Goal: Task Accomplishment & Management: Manage account settings

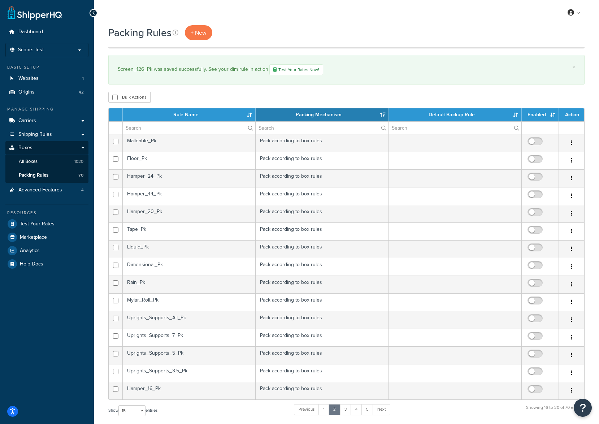
select select "15"
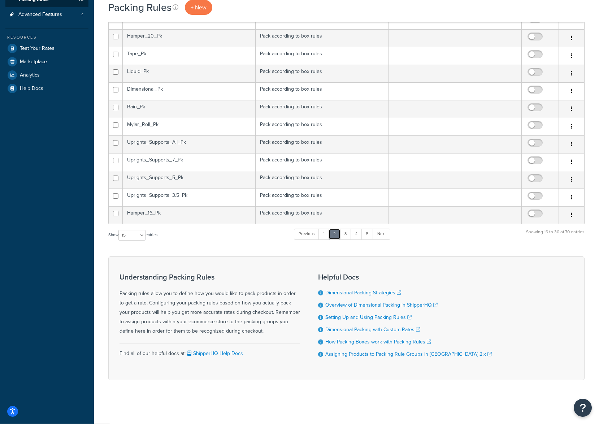
scroll to position [139, 0]
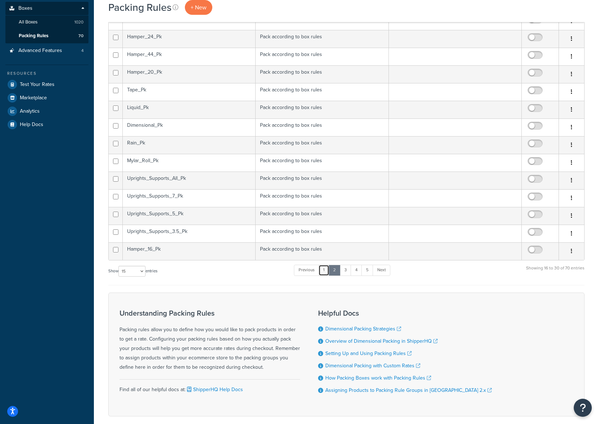
click at [326, 270] on link "1" at bounding box center [324, 270] width 11 height 11
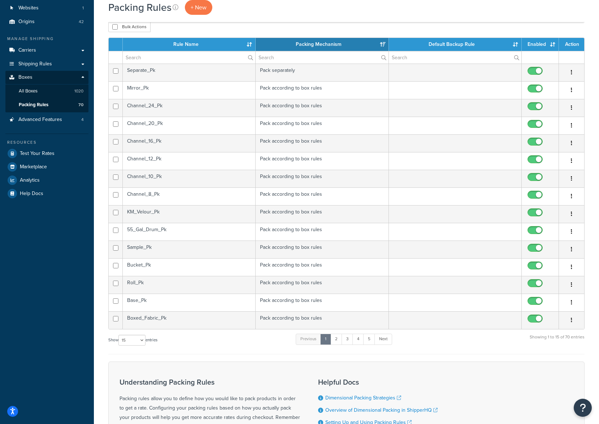
scroll to position [108, 0]
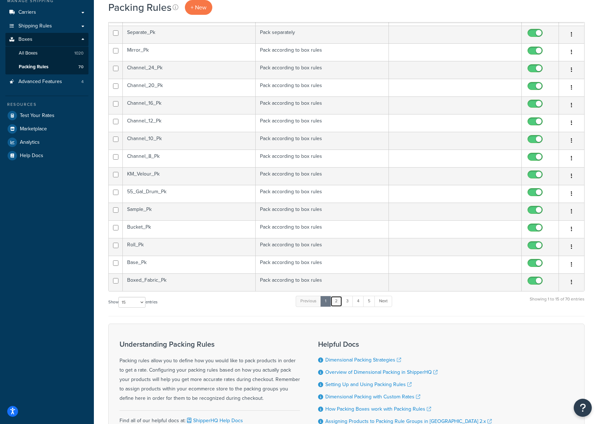
click at [338, 302] on link "2" at bounding box center [337, 301] width 12 height 11
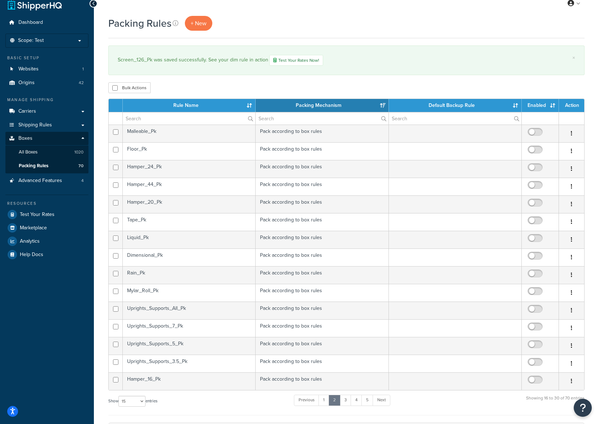
scroll to position [0, 0]
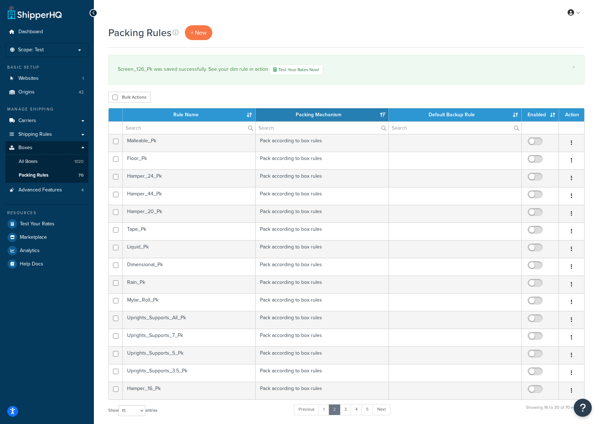
click at [146, 146] on td "Malleable_Pk" at bounding box center [189, 143] width 133 height 18
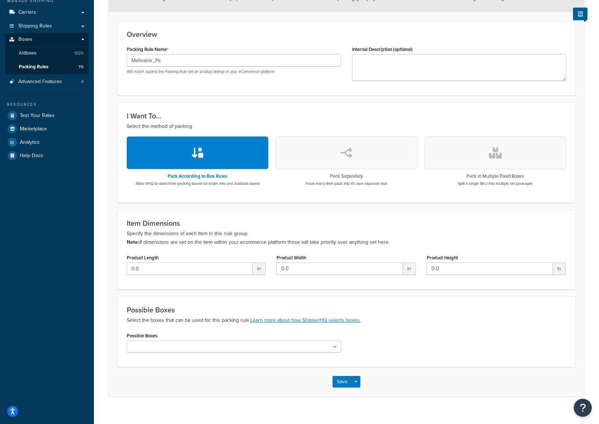
scroll to position [118, 0]
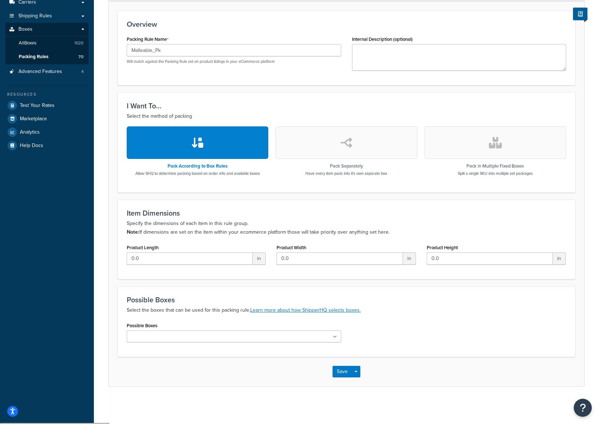
click at [176, 335] on input "Possible Boxes" at bounding box center [161, 337] width 64 height 8
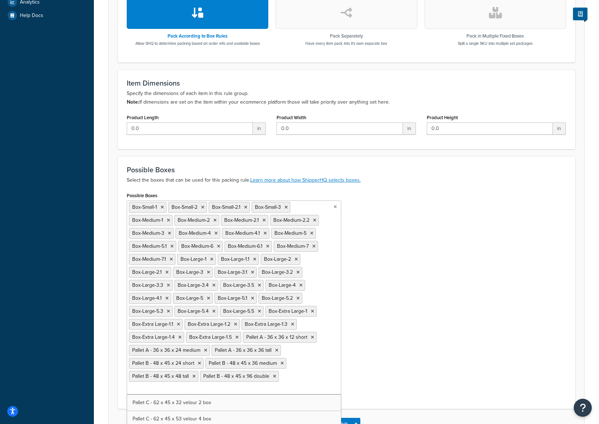
scroll to position [2926, 0]
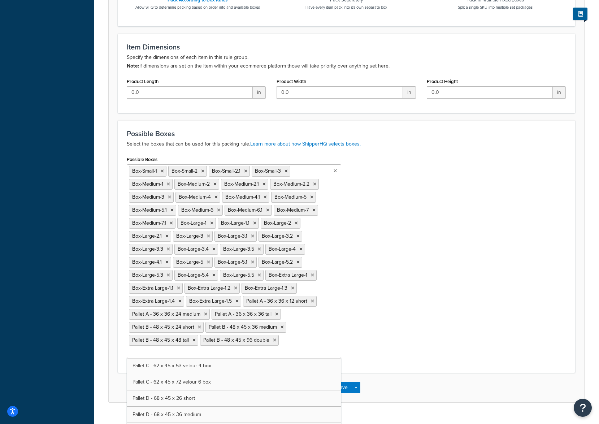
click at [414, 333] on div "Possible Boxes Box-Small-1 Box-Small-2 Box-Small-2.1 Box-Small-3 Box-Medium-1 B…" at bounding box center [346, 259] width 450 height 210
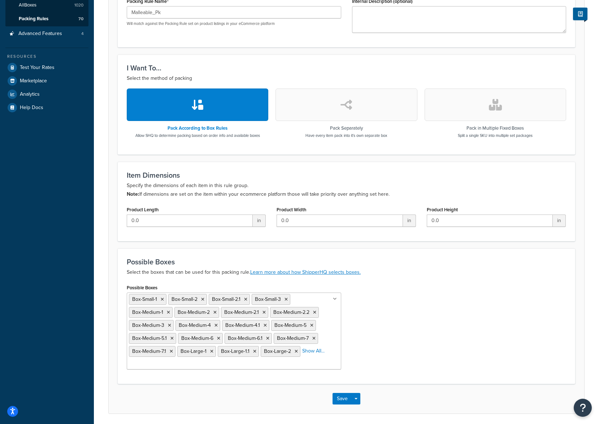
scroll to position [3, 0]
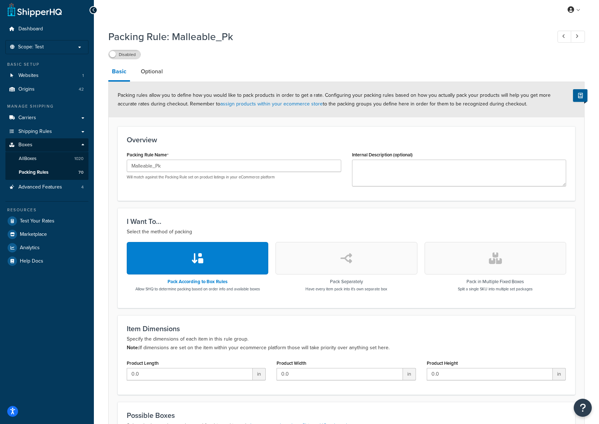
click at [129, 57] on label "Disabled" at bounding box center [125, 54] width 32 height 9
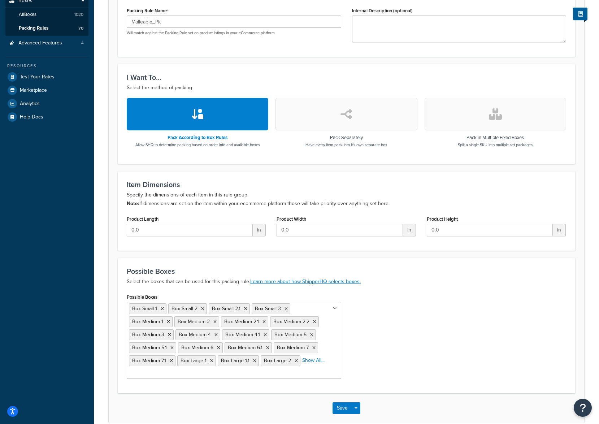
scroll to position [184, 0]
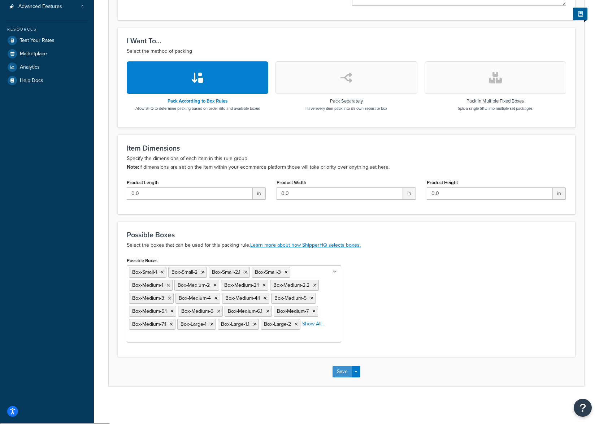
click at [342, 374] on button "Save" at bounding box center [343, 372] width 20 height 12
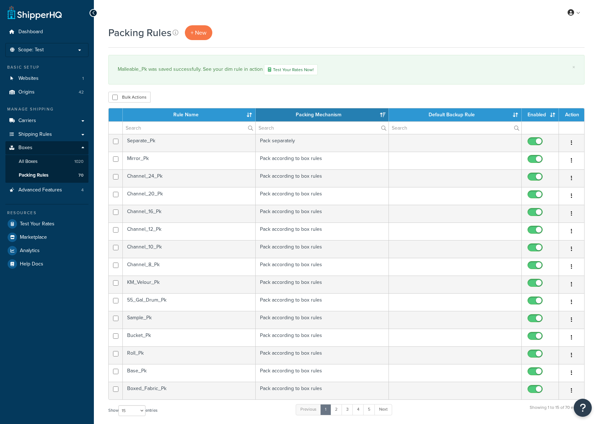
select select "15"
click at [336, 409] on link "2" at bounding box center [337, 409] width 12 height 11
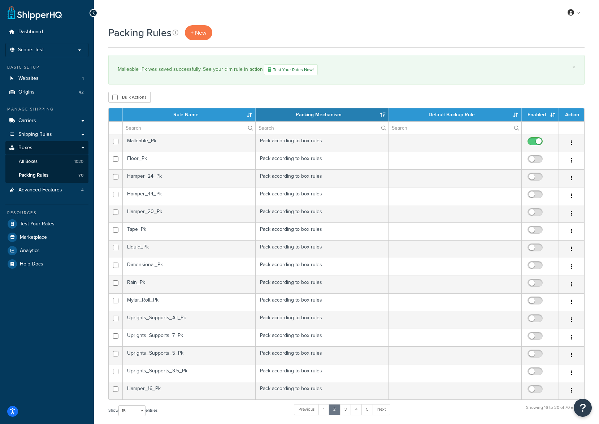
click at [169, 159] on td "Floor_Pk" at bounding box center [189, 161] width 133 height 18
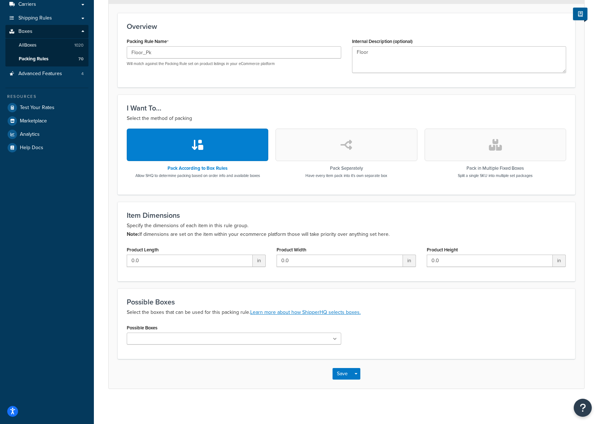
scroll to position [118, 0]
click at [219, 338] on ul at bounding box center [234, 338] width 215 height 12
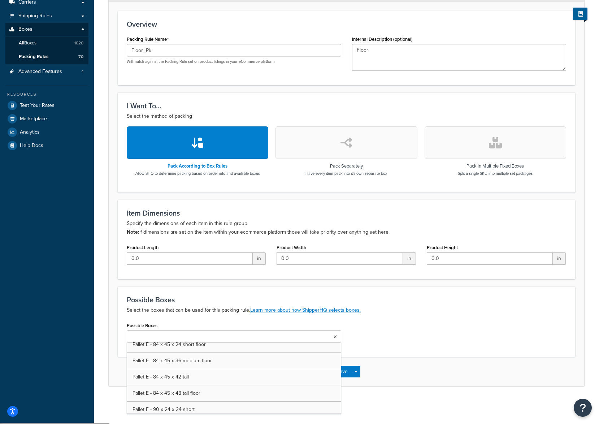
scroll to position [3777, 0]
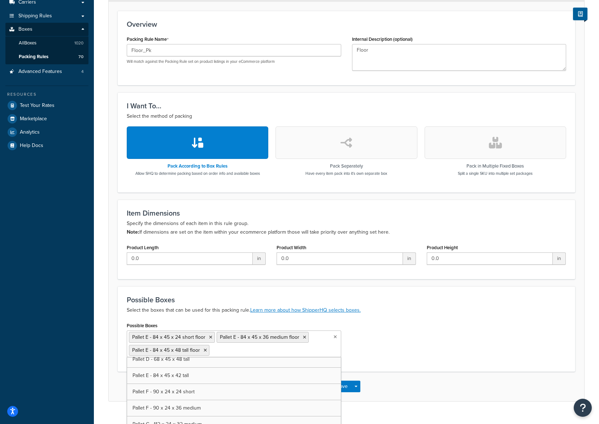
click at [415, 349] on div "Possible Boxes Pallet E - 84 x 45 x 24 short floor Pallet E - 84 x 45 x 36 medi…" at bounding box center [346, 341] width 450 height 42
click at [345, 384] on button "Save" at bounding box center [343, 387] width 20 height 12
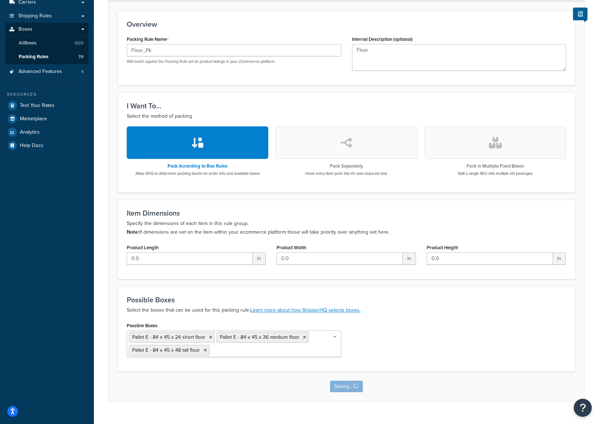
scroll to position [0, 0]
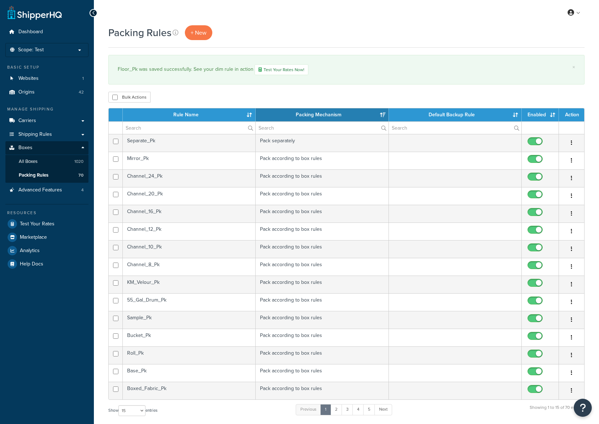
select select "15"
click at [217, 413] on div "Show 10 15 25 50 100 entries Previous 1 2 3 4 5 Next Showing 1 to 15 of 70 entr…" at bounding box center [346, 414] width 476 height 21
click at [337, 410] on link "2" at bounding box center [337, 409] width 12 height 11
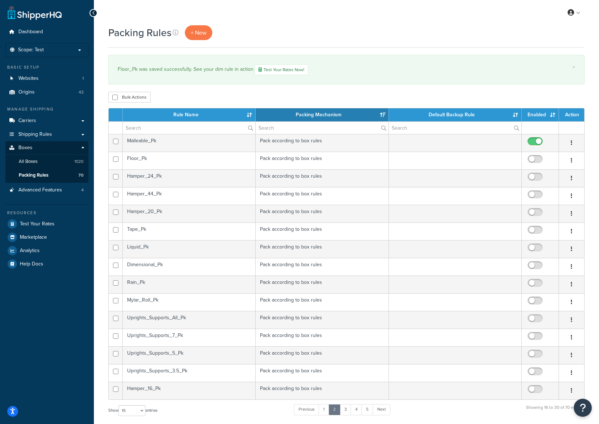
click at [219, 161] on td "Floor_Pk" at bounding box center [189, 161] width 133 height 18
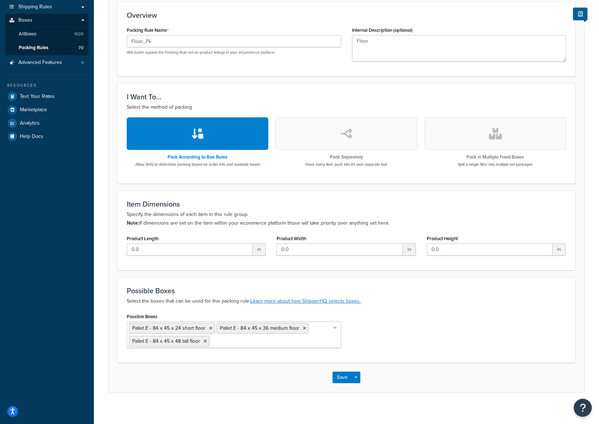
scroll to position [133, 0]
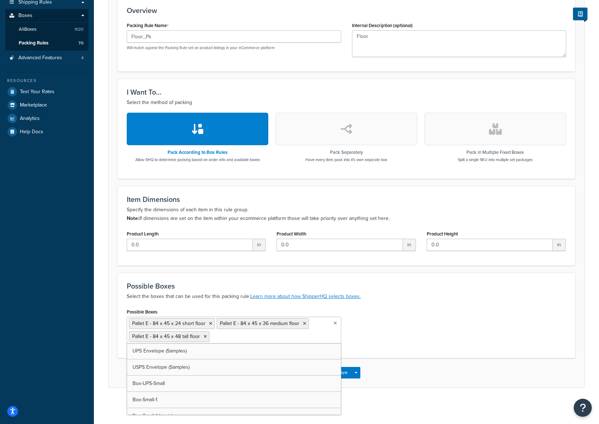
click at [249, 334] on input "Possible Boxes" at bounding box center [243, 336] width 64 height 8
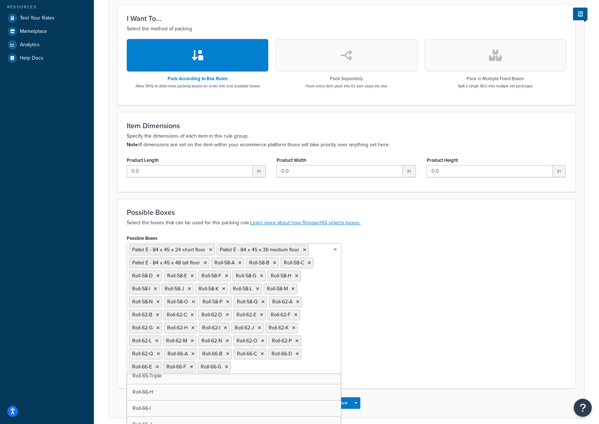
scroll to position [237, 0]
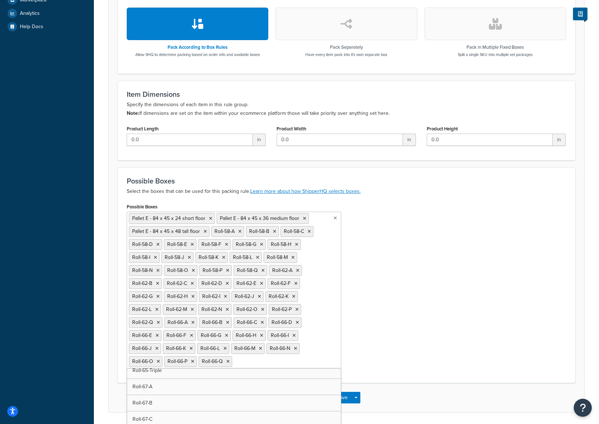
click at [376, 355] on div "Possible Boxes Select the boxes that can be used for this packing rule. Learn m…" at bounding box center [347, 275] width 458 height 215
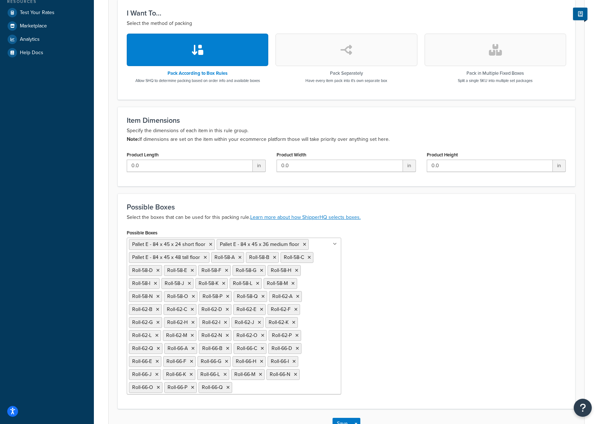
scroll to position [263, 0]
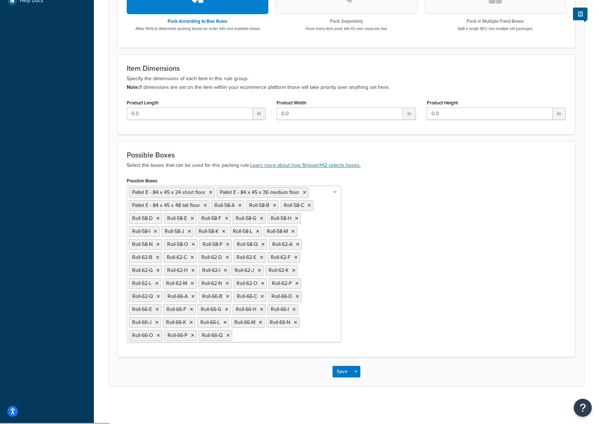
click at [252, 341] on ul "Pallet E - 84 x 45 x 24 short floor Pallet E - 84 x 45 x 36 medium floor Pallet…" at bounding box center [234, 264] width 215 height 157
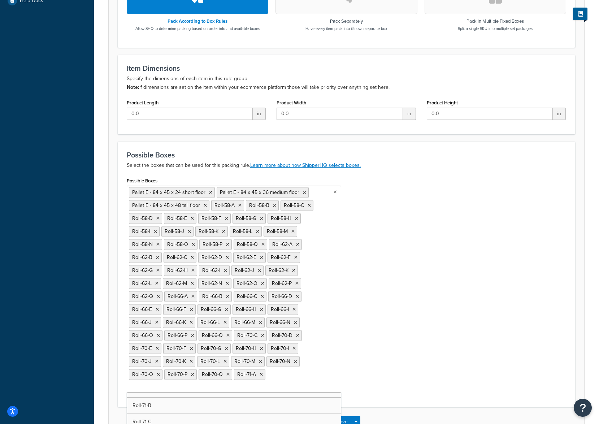
click at [260, 376] on icon at bounding box center [261, 374] width 3 height 4
click at [315, 378] on ul "Pallet E - 84 x 45 x 24 short floor Pallet E - 84 x 45 x 36 medium floor Pallet…" at bounding box center [234, 289] width 215 height 207
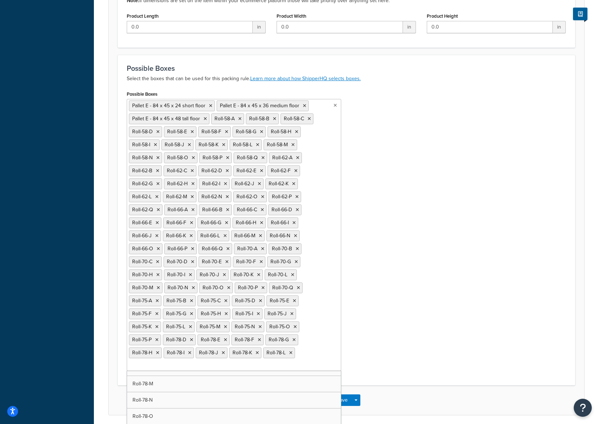
scroll to position [379, 0]
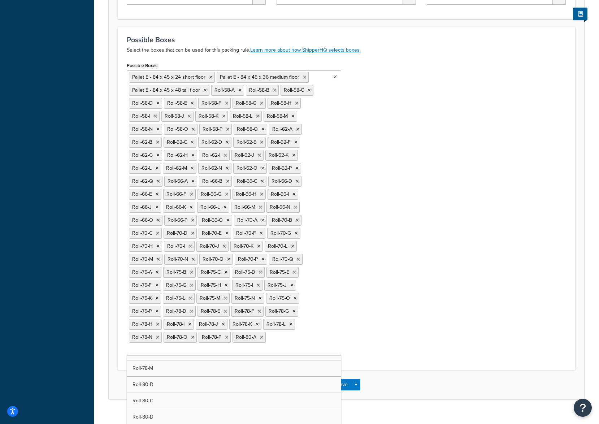
click at [263, 338] on icon at bounding box center [261, 337] width 3 height 4
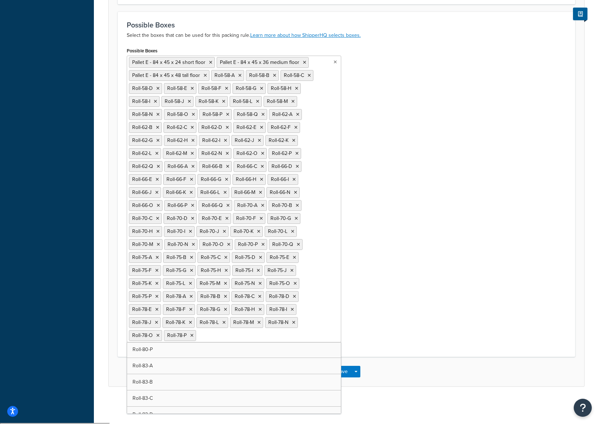
scroll to position [11964, 0]
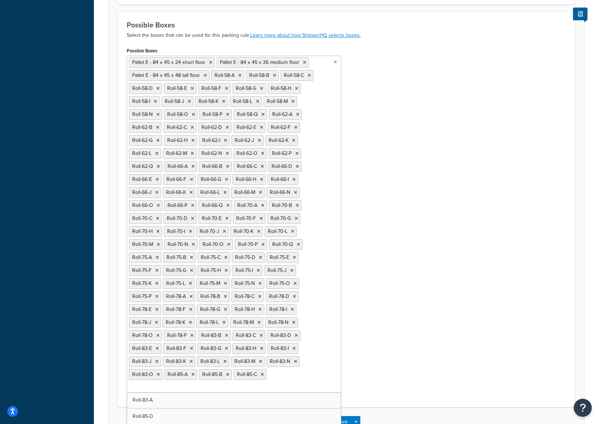
click at [264, 375] on icon at bounding box center [262, 374] width 3 height 4
click at [226, 377] on icon at bounding box center [227, 374] width 3 height 4
click at [193, 375] on icon at bounding box center [192, 374] width 3 height 4
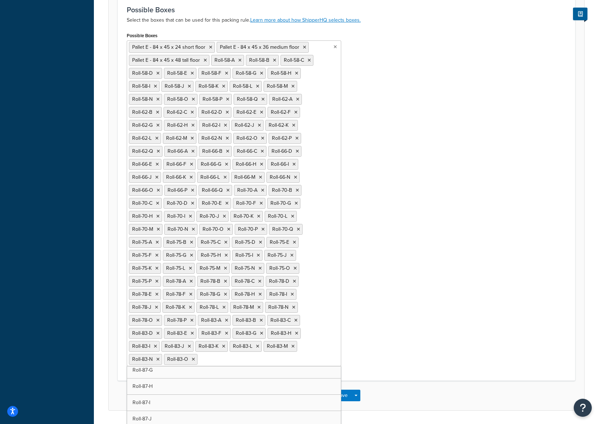
scroll to position [396, 0]
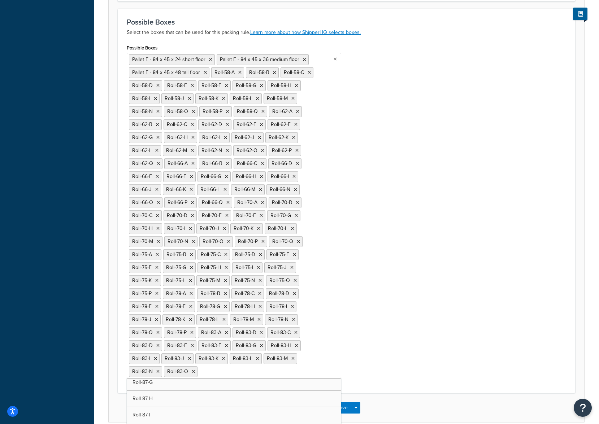
click at [321, 353] on ul "Pallet E - 84 x 45 x 24 short floor Pallet E - 84 x 45 x 36 medium floor Pallet…" at bounding box center [234, 216] width 215 height 326
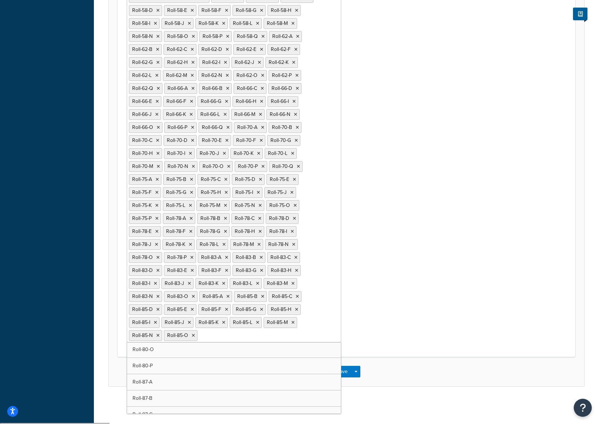
scroll to position [11915, 0]
click at [400, 298] on div "Possible Boxes Pallet E - 84 x 45 x 24 short floor Pallet E - 84 x 45 x 36 medi…" at bounding box center [346, 157] width 450 height 380
click at [345, 374] on button "Save" at bounding box center [343, 372] width 20 height 12
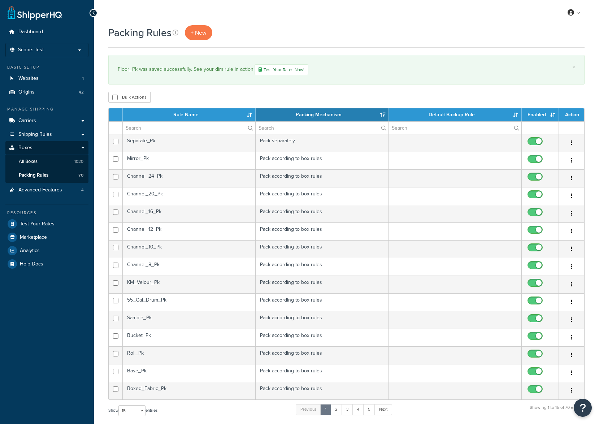
select select "15"
click at [340, 410] on link "2" at bounding box center [337, 409] width 12 height 11
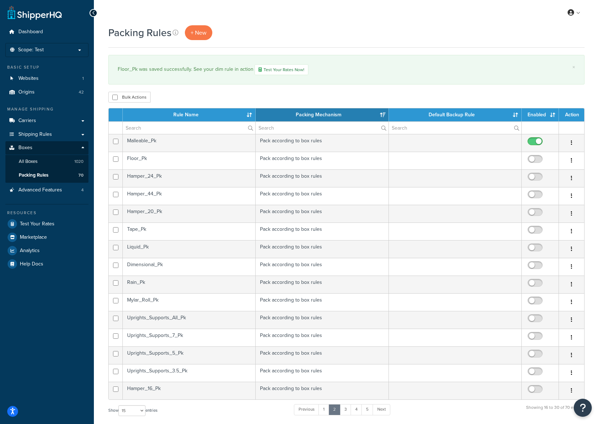
click at [531, 164] on input "checkbox" at bounding box center [536, 160] width 20 height 9
checkbox input "true"
click at [346, 411] on link "3" at bounding box center [346, 409] width 12 height 11
click at [337, 410] on link "2" at bounding box center [335, 409] width 12 height 11
click at [368, 410] on link "5" at bounding box center [368, 409] width 12 height 11
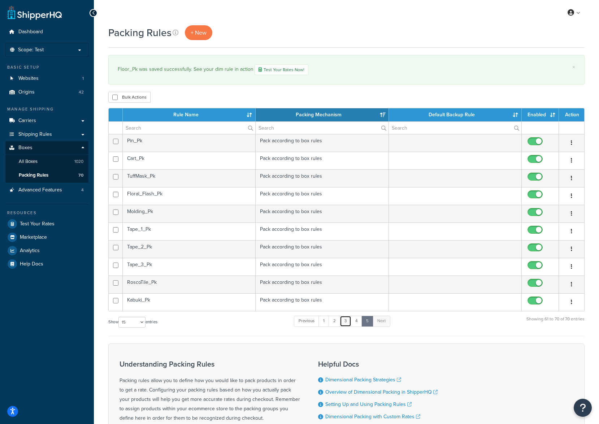
click at [347, 318] on link "3" at bounding box center [346, 321] width 12 height 11
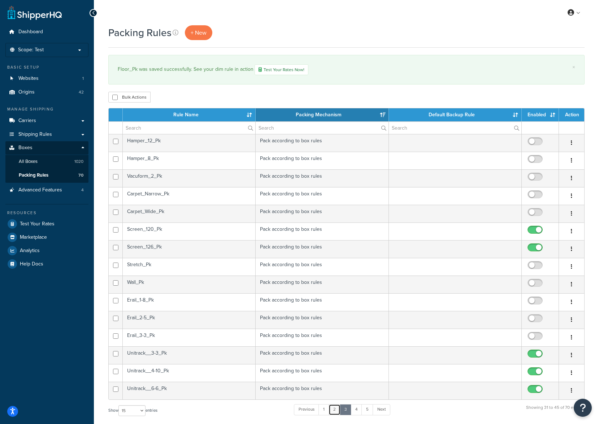
click at [336, 408] on link "2" at bounding box center [335, 409] width 12 height 11
click at [187, 178] on td "Hamper_24_Pk" at bounding box center [189, 178] width 133 height 18
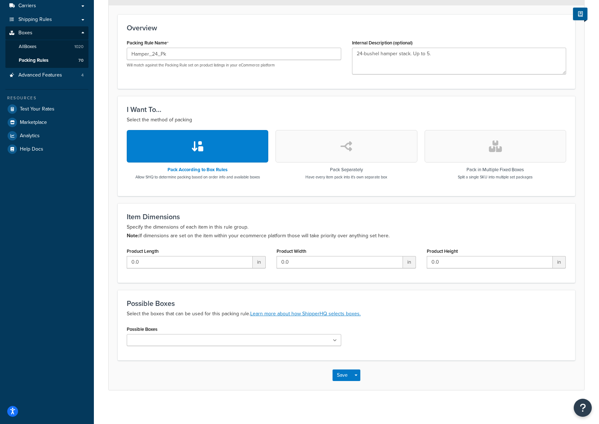
scroll to position [118, 0]
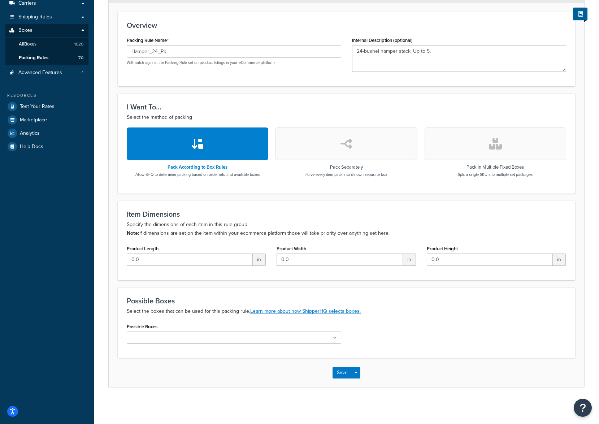
click at [274, 338] on ul at bounding box center [234, 338] width 215 height 12
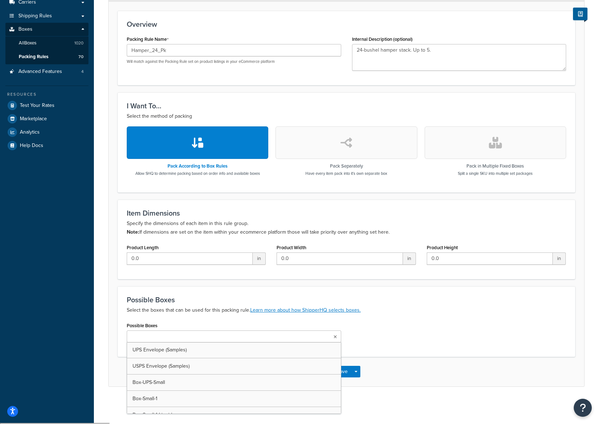
click at [148, 338] on input "Possible Boxes" at bounding box center [161, 337] width 64 height 8
type input "hamp"
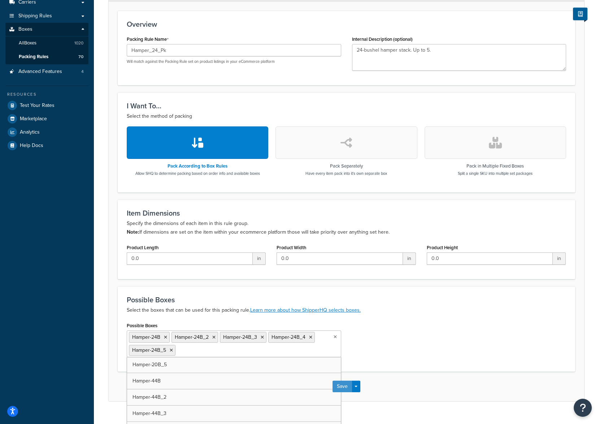
click at [349, 388] on button "Save" at bounding box center [343, 387] width 20 height 12
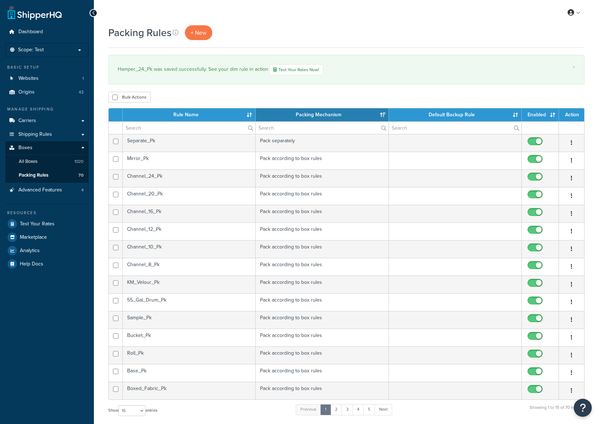
select select "15"
click at [337, 409] on link "2" at bounding box center [337, 409] width 12 height 11
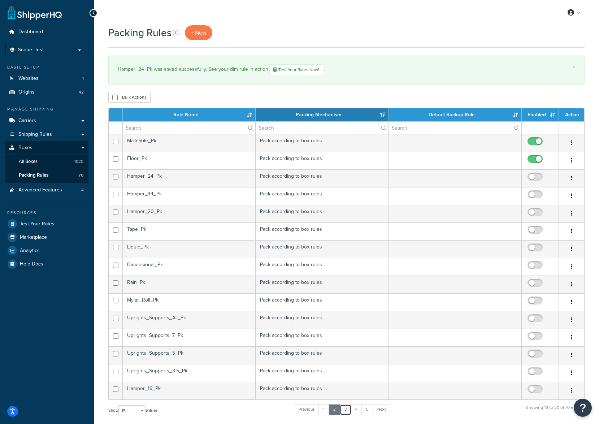
click at [346, 409] on link "3" at bounding box center [346, 409] width 12 height 11
click at [331, 411] on link "2" at bounding box center [335, 409] width 12 height 11
click at [532, 180] on input "checkbox" at bounding box center [536, 178] width 20 height 9
checkbox input "true"
click at [204, 194] on td "Hamper_44_Pk" at bounding box center [189, 196] width 133 height 18
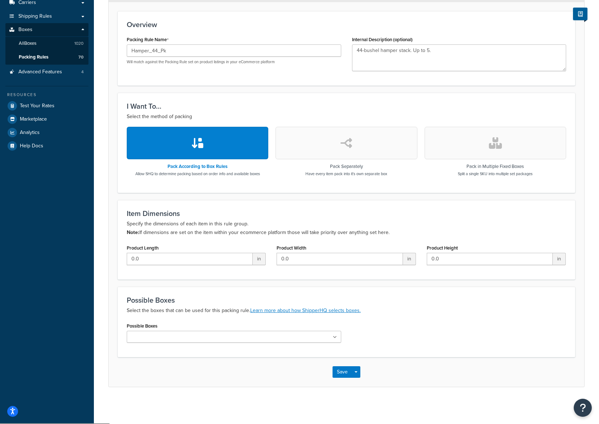
scroll to position [118, 0]
click at [181, 340] on input "Possible Boxes" at bounding box center [161, 337] width 64 height 8
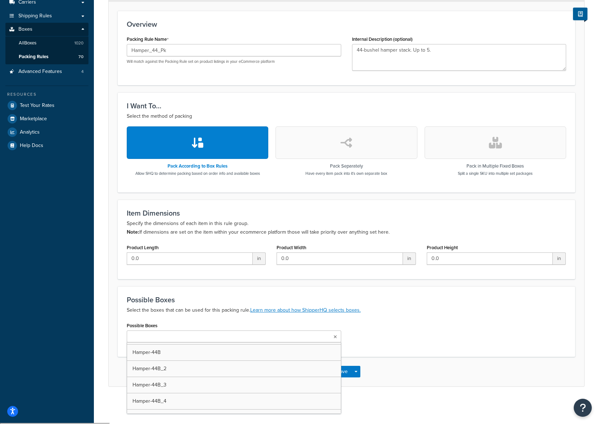
scroll to position [3396, 0]
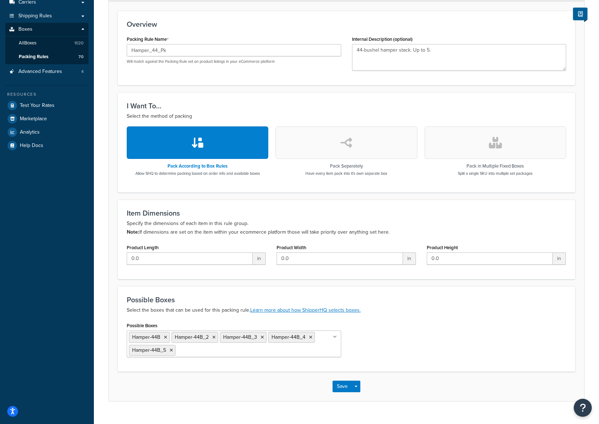
click at [381, 342] on div "Possible Boxes Hamper-44B Hamper-44B_2 Hamper-44B_3 Hamper-44B_4 Hamper-44B_5 U…" at bounding box center [346, 341] width 450 height 42
click at [340, 384] on button "Save" at bounding box center [343, 387] width 20 height 12
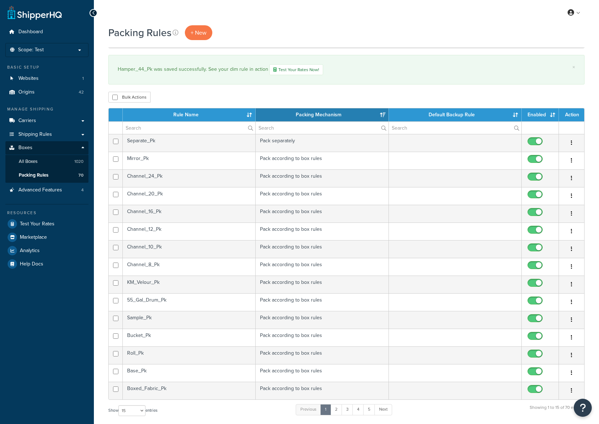
select select "15"
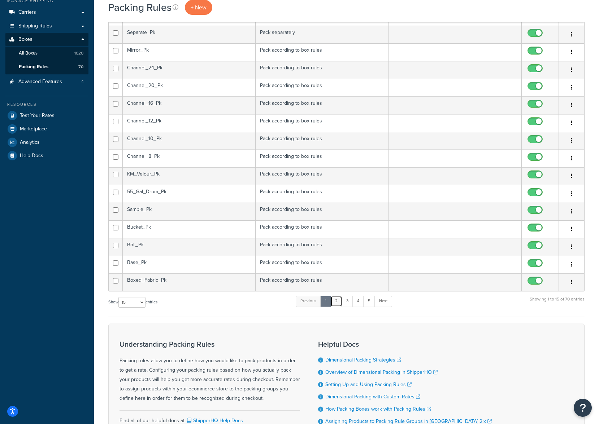
click at [336, 302] on link "2" at bounding box center [337, 301] width 12 height 11
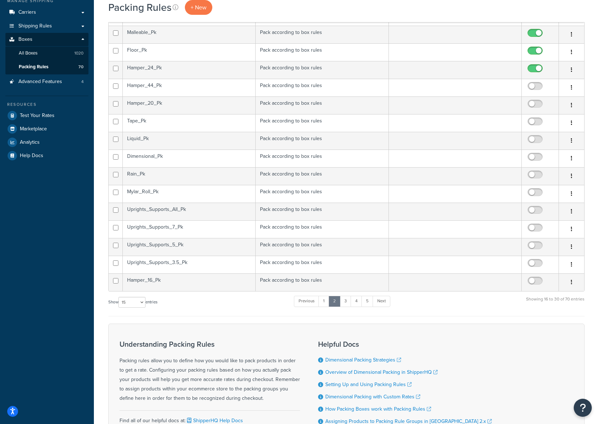
click at [533, 86] on input "checkbox" at bounding box center [536, 87] width 20 height 9
checkbox input "true"
click at [225, 107] on td "Hamper_20_Pk" at bounding box center [189, 105] width 133 height 18
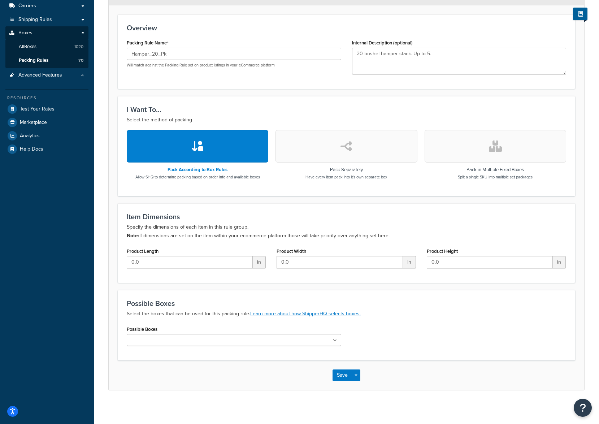
scroll to position [118, 0]
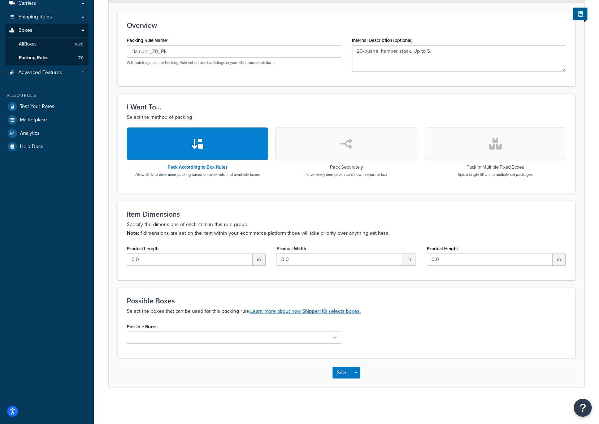
click at [187, 340] on ul at bounding box center [234, 338] width 215 height 12
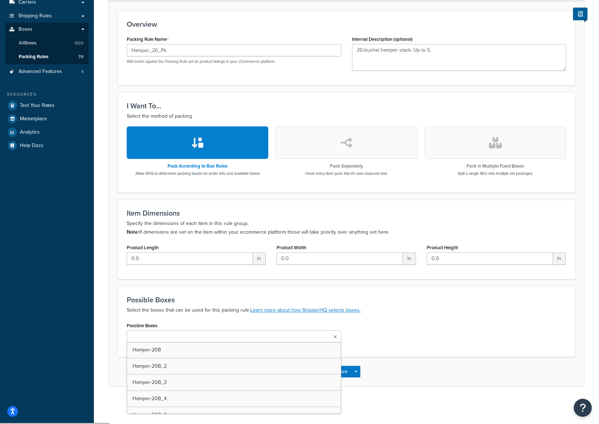
scroll to position [3215, 0]
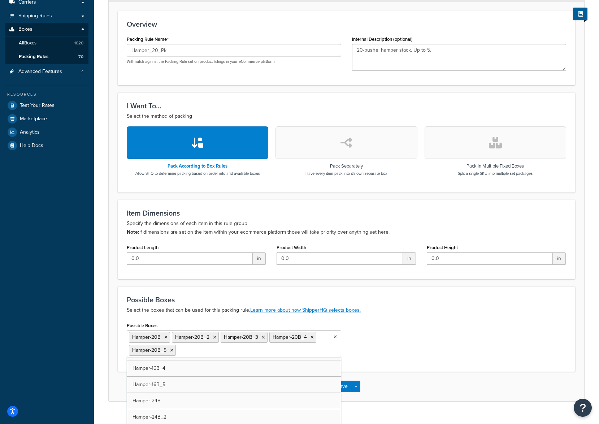
click at [384, 340] on div "Possible Boxes Hamper-20B Hamper-20B_2 Hamper-20B_3 Hamper-20B_4 Hamper-20B_5 U…" at bounding box center [346, 341] width 450 height 42
click at [338, 386] on button "Save" at bounding box center [343, 387] width 20 height 12
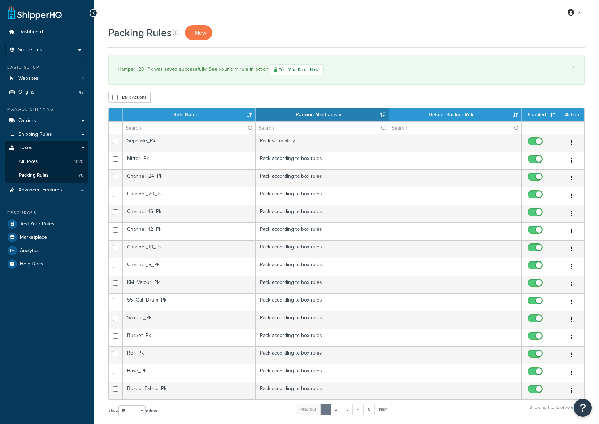
select select "15"
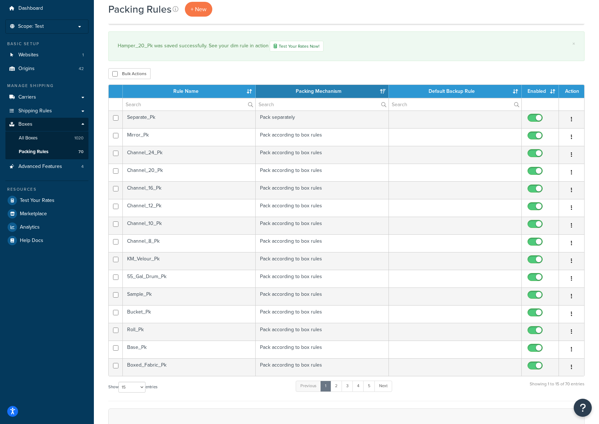
scroll to position [36, 0]
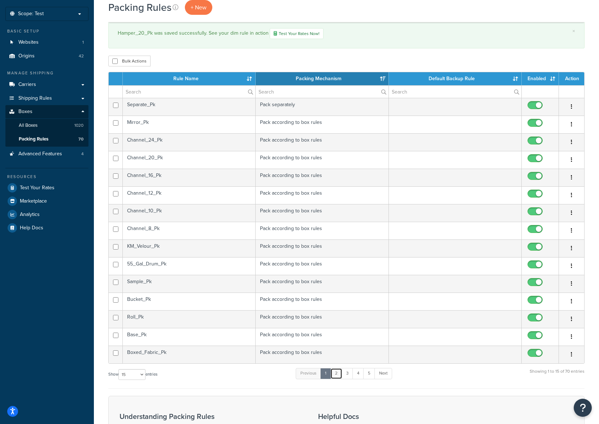
click at [336, 376] on link "2" at bounding box center [337, 373] width 12 height 11
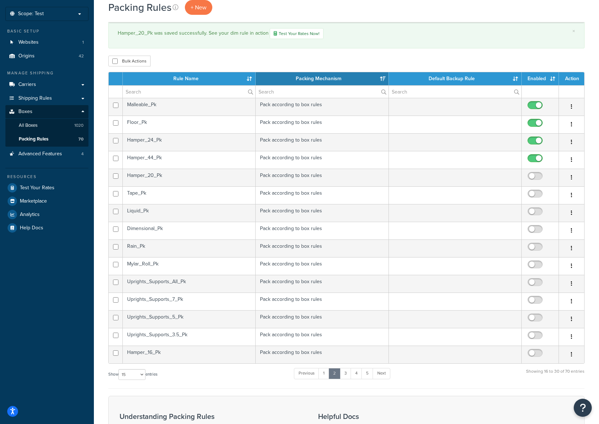
click at [538, 176] on input "checkbox" at bounding box center [536, 177] width 20 height 9
checkbox input "true"
click at [207, 356] on td "Hamper_16_Pk" at bounding box center [189, 355] width 133 height 18
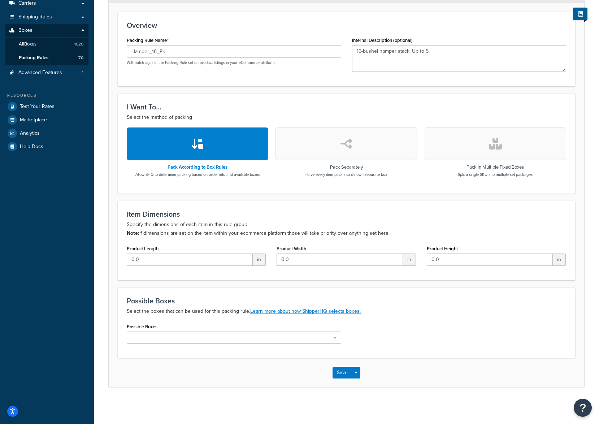
scroll to position [82, 0]
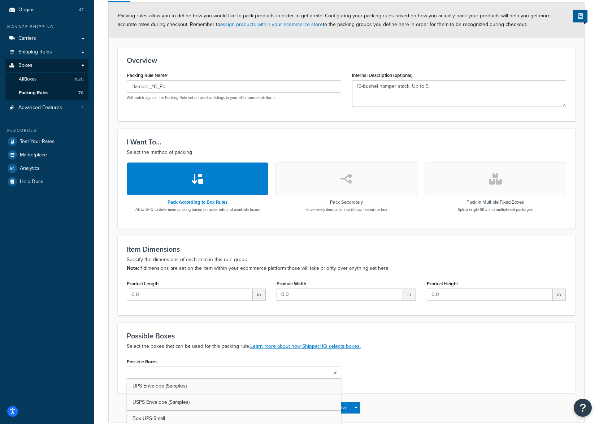
click at [197, 372] on ul at bounding box center [234, 373] width 215 height 12
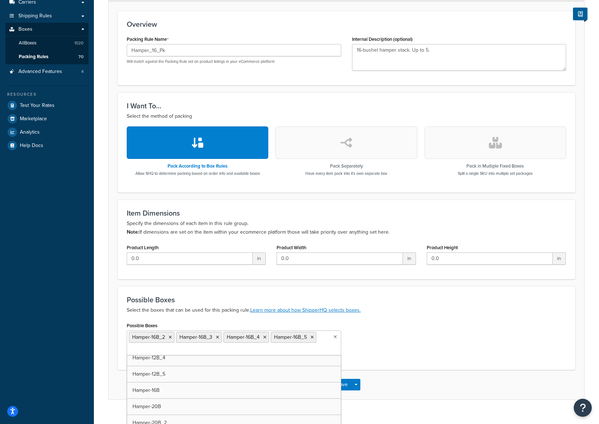
scroll to position [3143, 0]
click at [370, 353] on div "Possible Boxes Hamper-16B Hamper-16B_2 Hamper-16B_3 Hamper-16B_4 Hamper-16B_5 U…" at bounding box center [346, 341] width 450 height 42
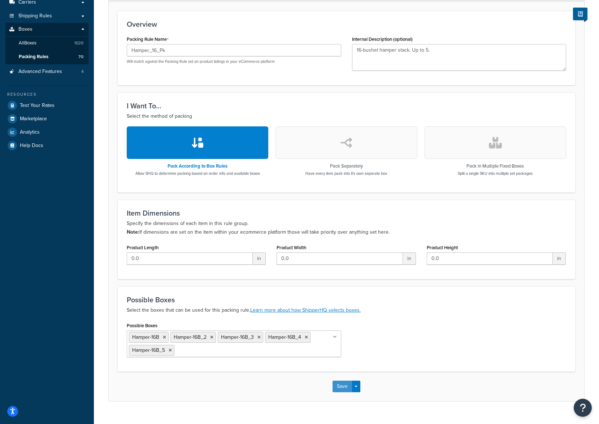
click at [343, 389] on button "Save" at bounding box center [343, 387] width 20 height 12
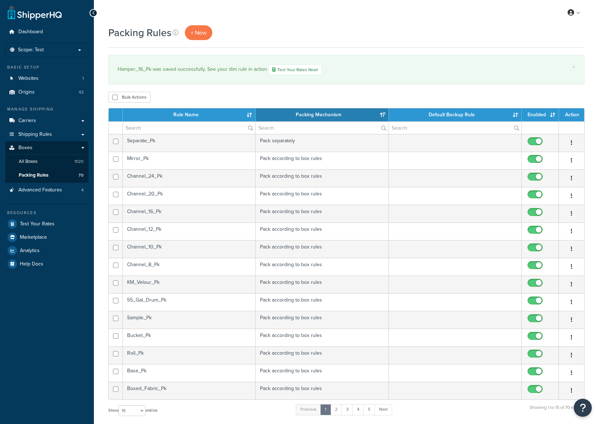
select select "15"
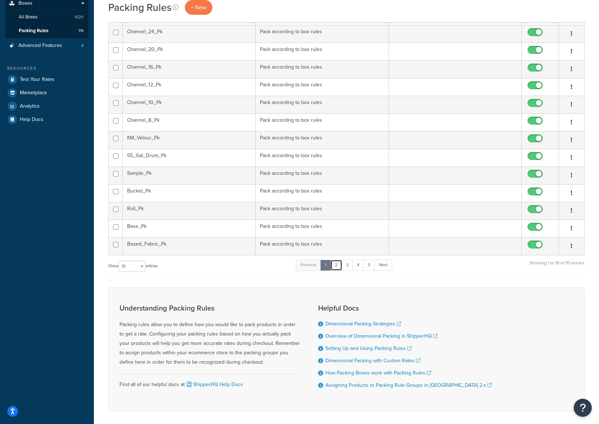
click at [336, 263] on link "2" at bounding box center [337, 265] width 12 height 11
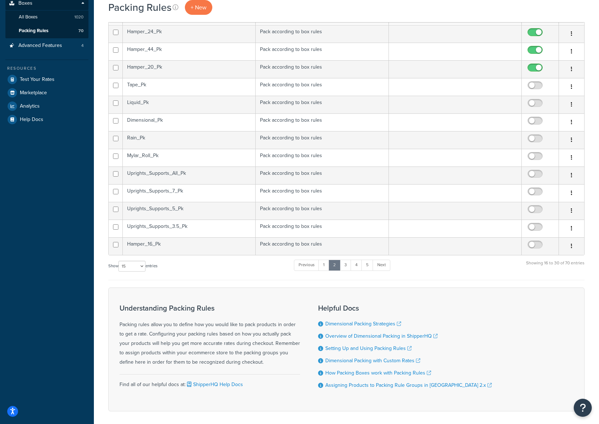
click at [539, 246] on input "checkbox" at bounding box center [536, 246] width 20 height 9
checkbox input "true"
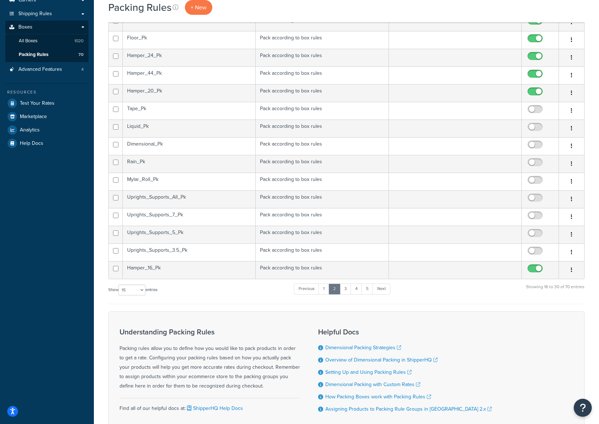
scroll to position [108, 0]
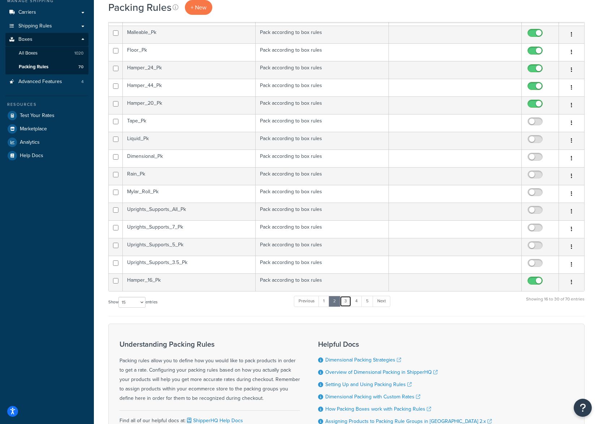
click at [348, 303] on link "3" at bounding box center [346, 301] width 12 height 11
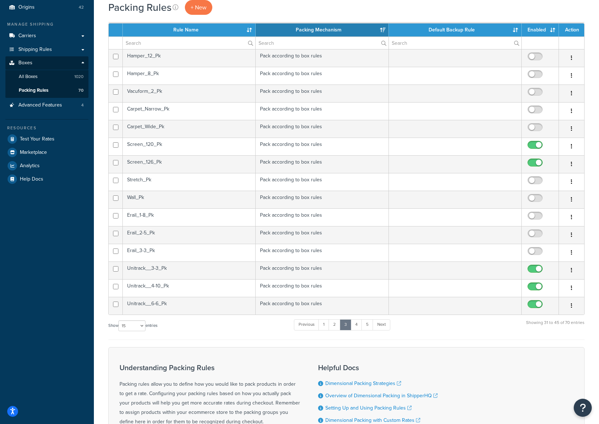
scroll to position [72, 0]
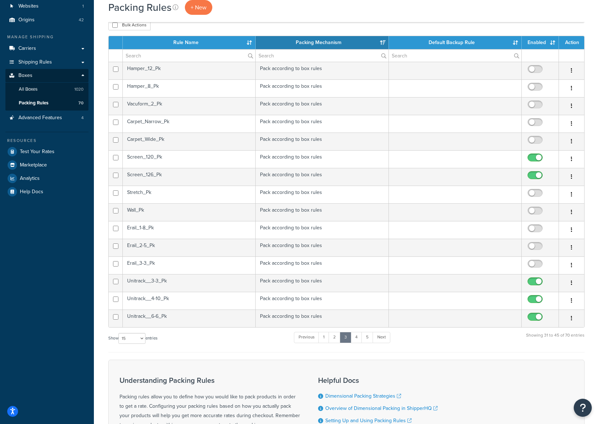
click at [156, 74] on td "Hamper_12_Pk" at bounding box center [189, 71] width 133 height 18
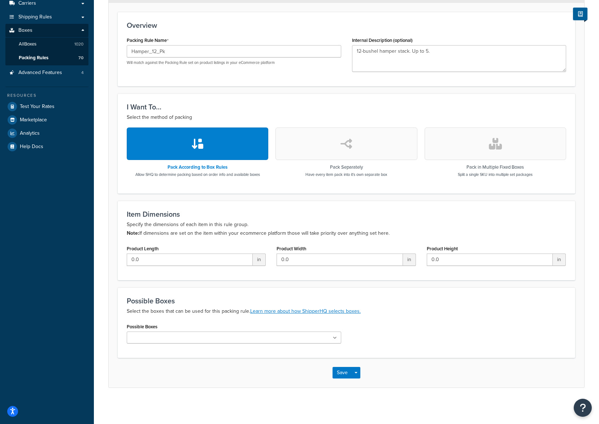
click at [172, 337] on input "Possible Boxes" at bounding box center [161, 338] width 64 height 8
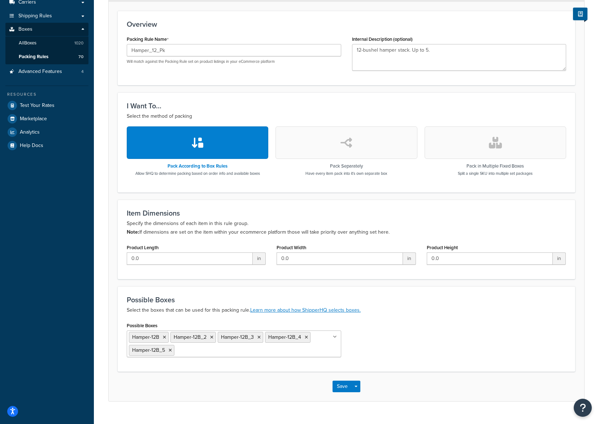
drag, startPoint x: 407, startPoint y: 337, endPoint x: 403, endPoint y: 350, distance: 14.4
click at [407, 337] on div "Possible Boxes Hamper-12B Hamper-12B_2 Hamper-12B_3 Hamper-12B_4 Hamper-12B_5 U…" at bounding box center [346, 341] width 450 height 42
click at [335, 388] on button "Save" at bounding box center [343, 387] width 20 height 12
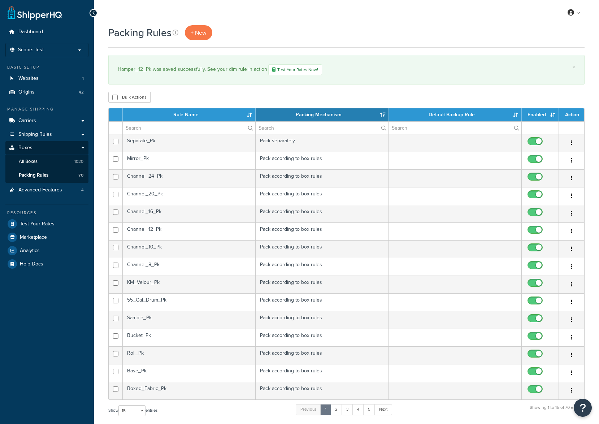
select select "15"
click at [339, 410] on link "2" at bounding box center [337, 409] width 12 height 11
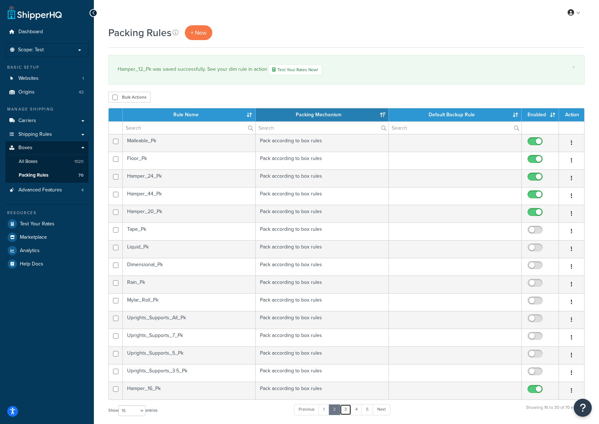
click at [348, 411] on link "3" at bounding box center [346, 409] width 12 height 11
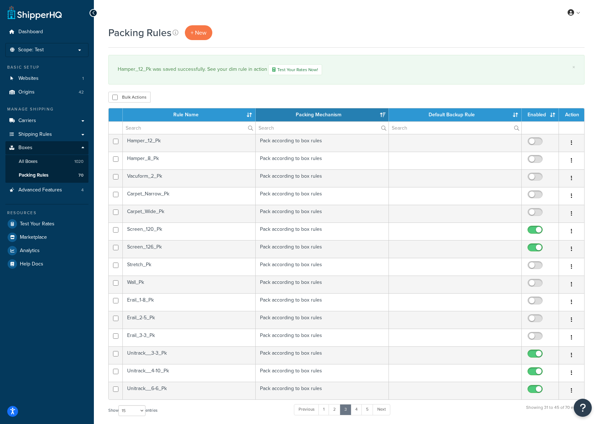
click at [534, 140] on input "checkbox" at bounding box center [536, 143] width 20 height 9
checkbox input "true"
click at [218, 160] on td "Hamper_8_Pk" at bounding box center [189, 161] width 133 height 18
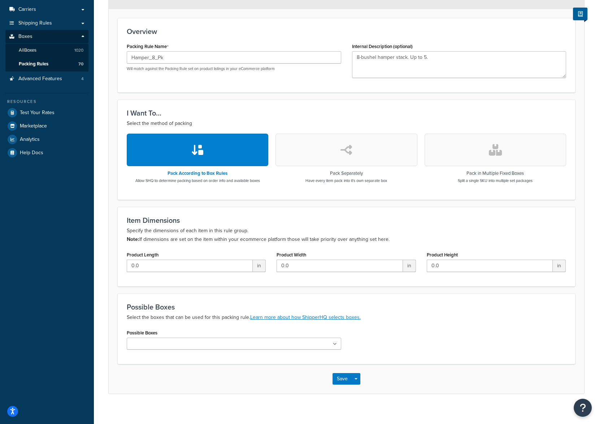
scroll to position [118, 0]
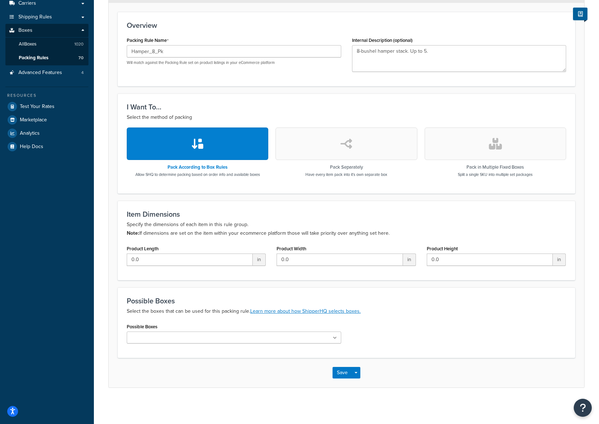
click at [169, 339] on input "Possible Boxes" at bounding box center [161, 338] width 64 height 8
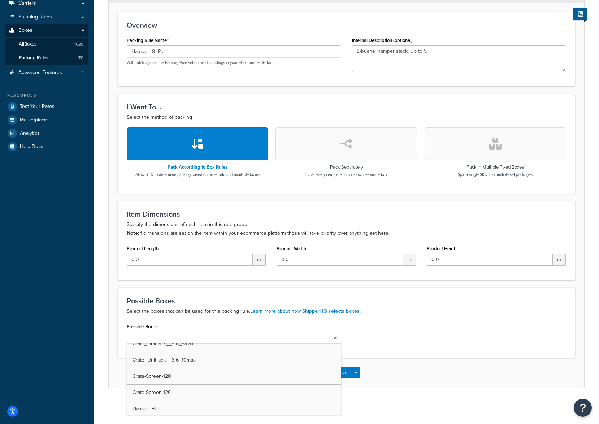
scroll to position [2962, 0]
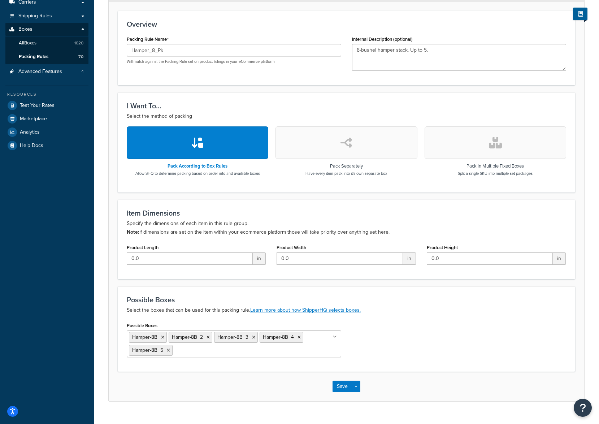
click at [438, 341] on div "Possible Boxes Hamper-8B Hamper-8B_2 Hamper-8B_3 Hamper-8B_4 Hamper-8B_5 UPS En…" at bounding box center [346, 341] width 450 height 42
click at [338, 388] on button "Save" at bounding box center [343, 387] width 20 height 12
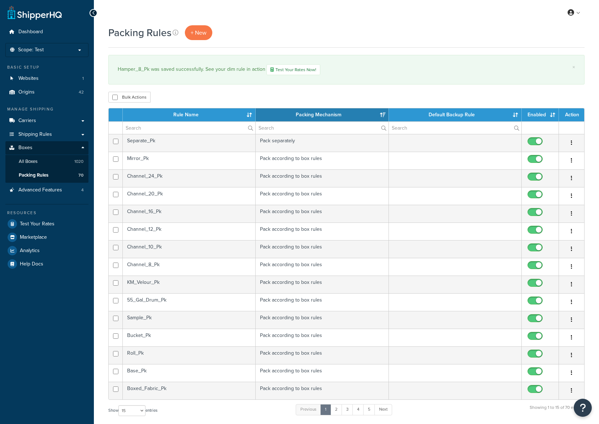
select select "15"
click at [338, 411] on link "2" at bounding box center [337, 409] width 12 height 11
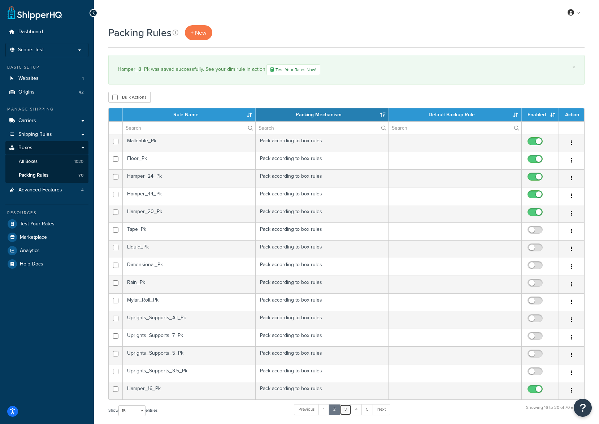
click at [344, 409] on link "3" at bounding box center [346, 409] width 12 height 11
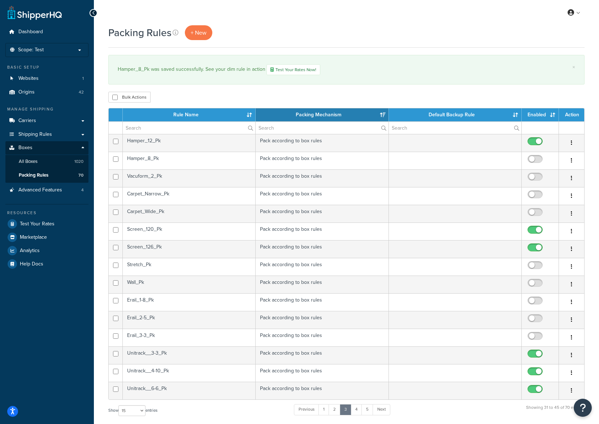
click at [533, 160] on input "checkbox" at bounding box center [536, 160] width 20 height 9
checkbox input "true"
click at [358, 412] on link "4" at bounding box center [357, 409] width 12 height 11
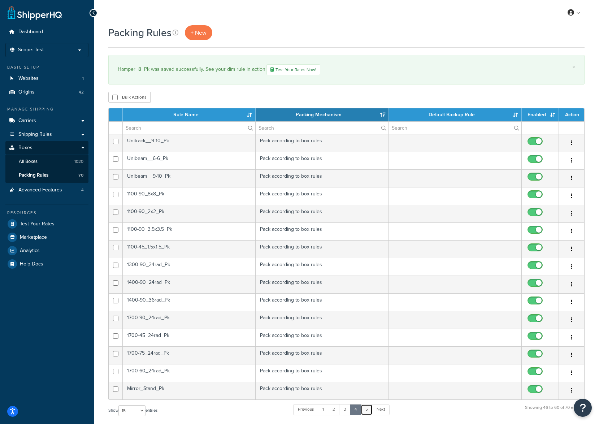
click at [367, 410] on link "5" at bounding box center [367, 409] width 12 height 11
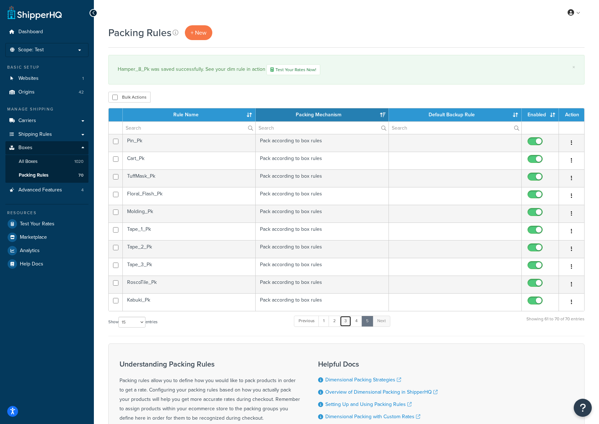
click at [348, 324] on link "3" at bounding box center [346, 321] width 12 height 11
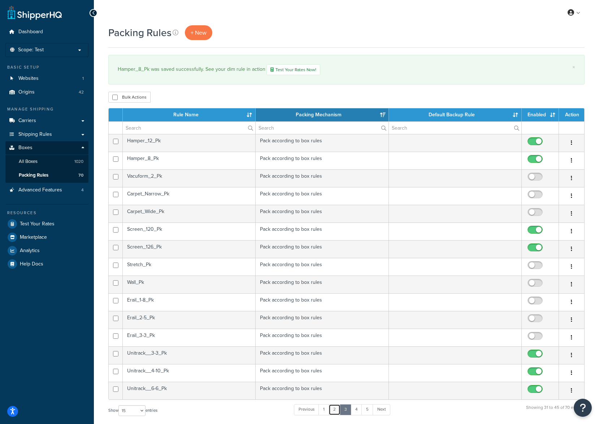
click at [340, 408] on link "2" at bounding box center [335, 409] width 12 height 11
click at [349, 411] on link "3" at bounding box center [346, 409] width 12 height 11
click at [208, 195] on td "Carpet_Narrow_Pk" at bounding box center [189, 196] width 133 height 18
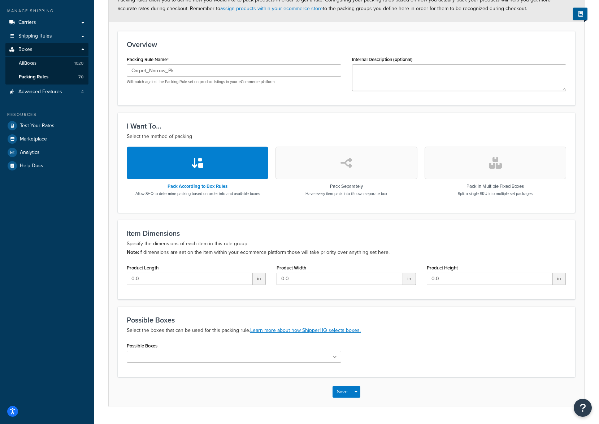
scroll to position [118, 0]
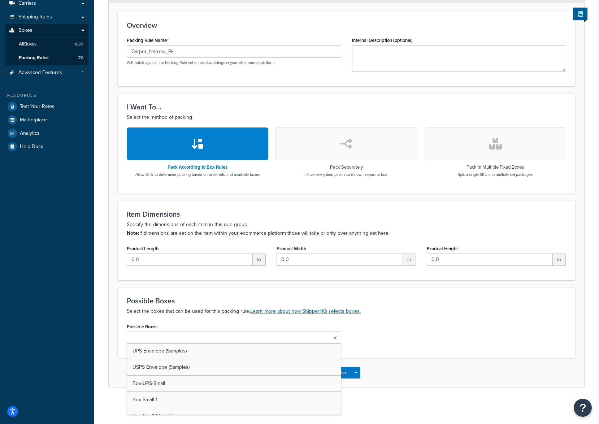
click at [172, 337] on input "Possible Boxes" at bounding box center [161, 338] width 64 height 8
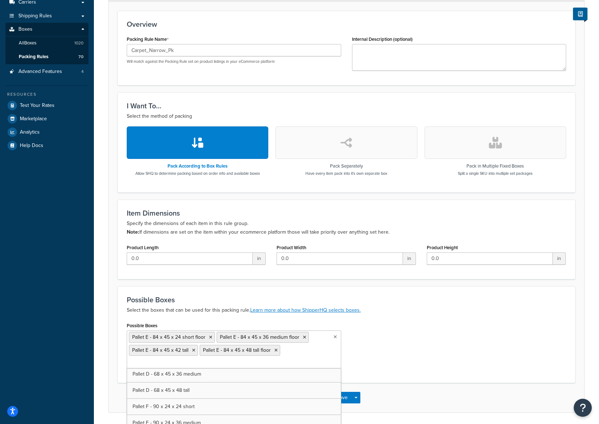
click at [194, 350] on icon at bounding box center [193, 350] width 3 height 4
click at [281, 366] on ul "Pallet E - 84 x 45 x 24 short floor Pallet E - 84 x 45 x 36 medium floor Pallet…" at bounding box center [234, 351] width 215 height 40
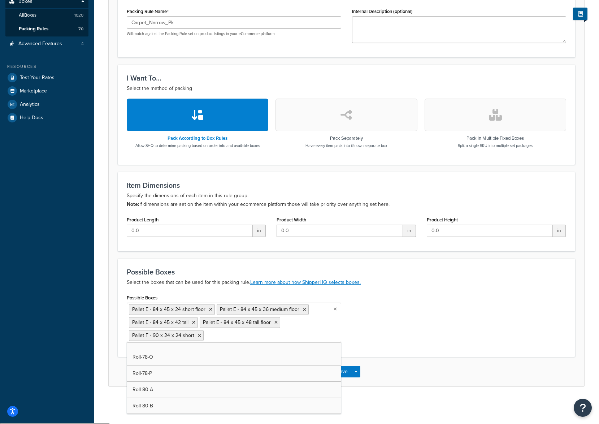
scroll to position [13294, 0]
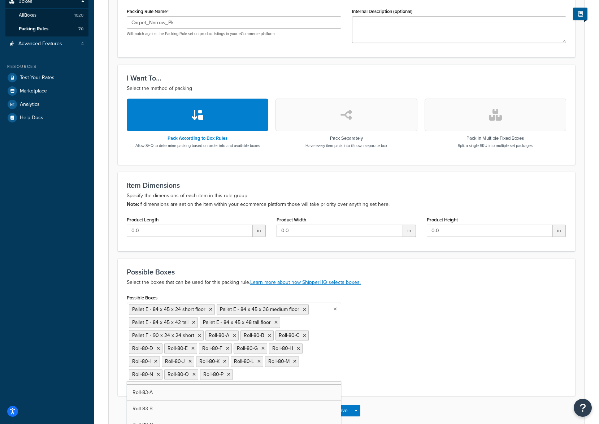
click at [426, 365] on div "Possible Boxes Pallet E - 84 x 45 x 24 short floor Pallet E - 84 x 45 x 36 medi…" at bounding box center [346, 340] width 450 height 94
click at [348, 409] on button "Save" at bounding box center [343, 411] width 20 height 12
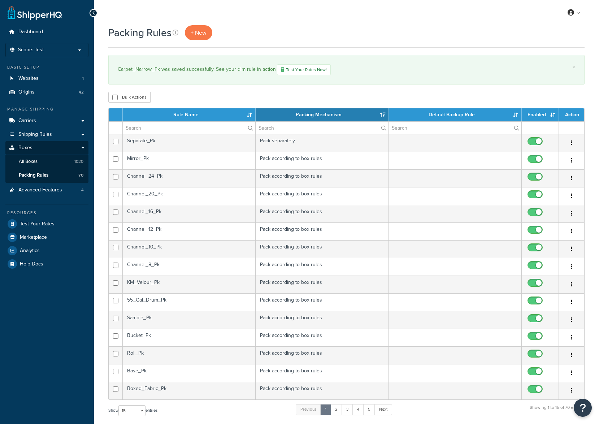
select select "15"
click at [348, 410] on link "3" at bounding box center [348, 409] width 12 height 11
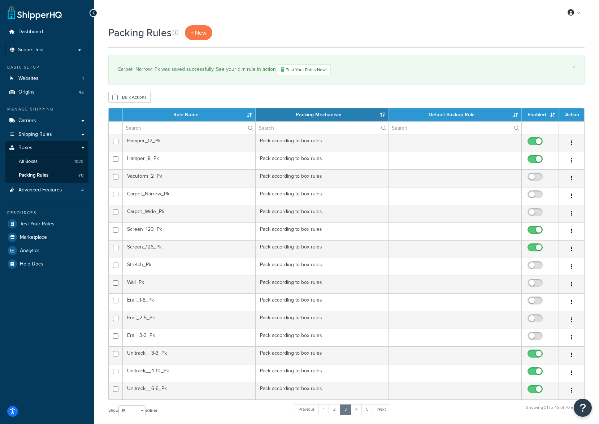
click at [532, 194] on input "checkbox" at bounding box center [536, 196] width 20 height 9
checkbox input "true"
click at [182, 216] on td "Carpet_Wide_Pk" at bounding box center [189, 214] width 133 height 18
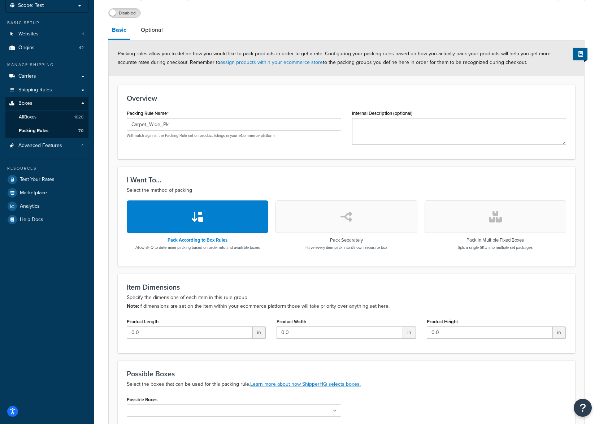
scroll to position [72, 0]
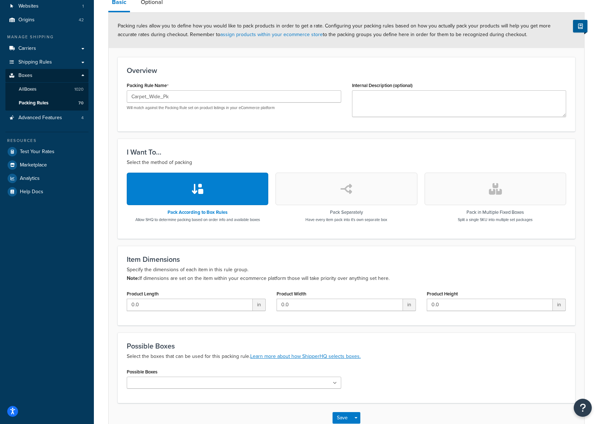
click at [161, 381] on input "Possible Boxes" at bounding box center [161, 383] width 64 height 8
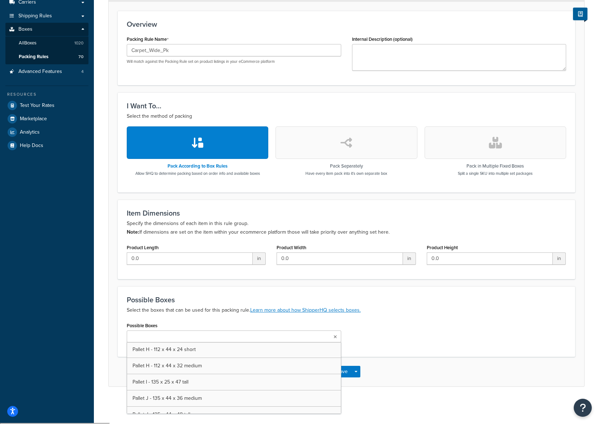
scroll to position [3901, 0]
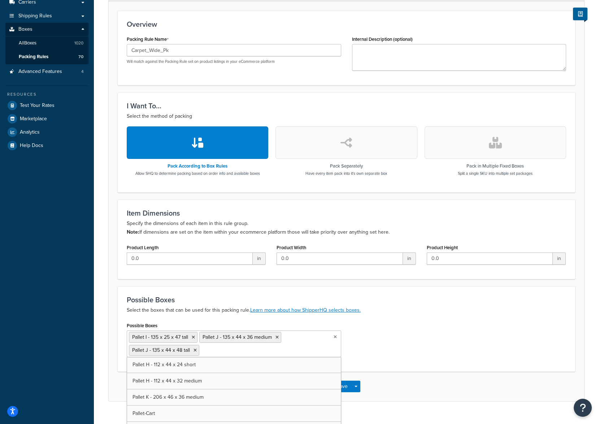
click at [380, 337] on div "Possible Boxes Pallet I - 135 x 25 x 47 tall Pallet J - 135 x 44 x 36 medium Pa…" at bounding box center [346, 341] width 450 height 42
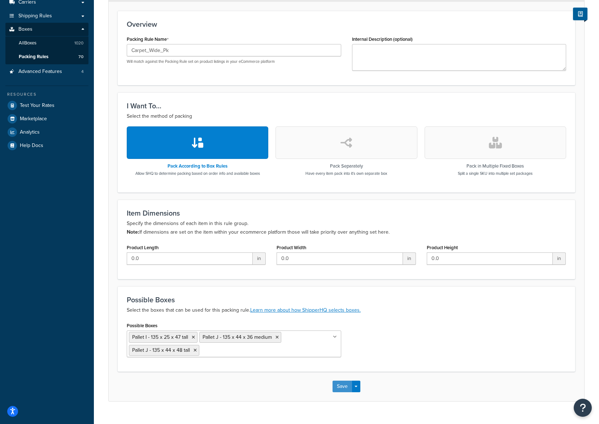
click at [342, 388] on button "Save" at bounding box center [343, 387] width 20 height 12
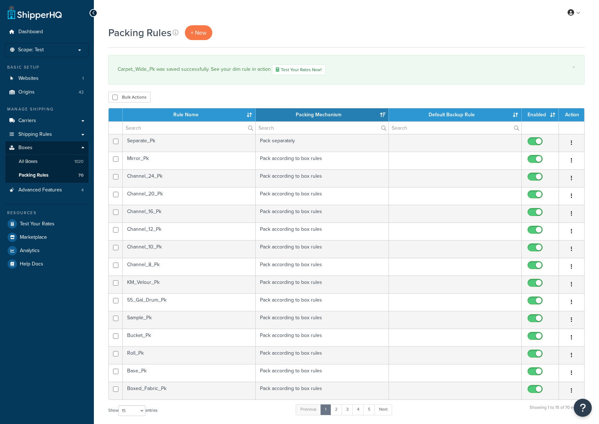
select select "15"
click at [351, 410] on link "3" at bounding box center [348, 409] width 12 height 11
click at [532, 214] on input "checkbox" at bounding box center [536, 214] width 20 height 9
checkbox input "true"
click at [213, 184] on td "Vacuform_2_Pk" at bounding box center [189, 178] width 133 height 18
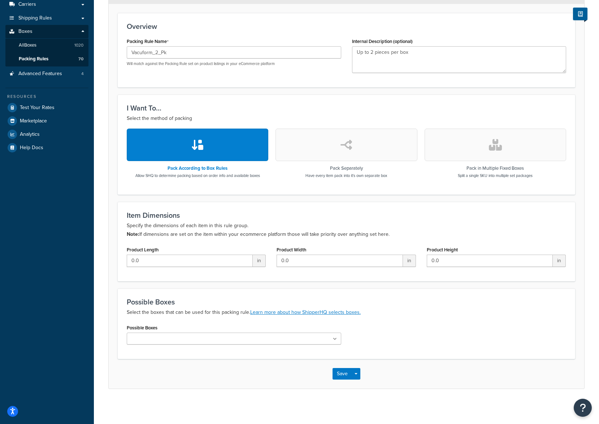
scroll to position [118, 0]
click at [146, 339] on input "Possible Boxes" at bounding box center [161, 338] width 64 height 8
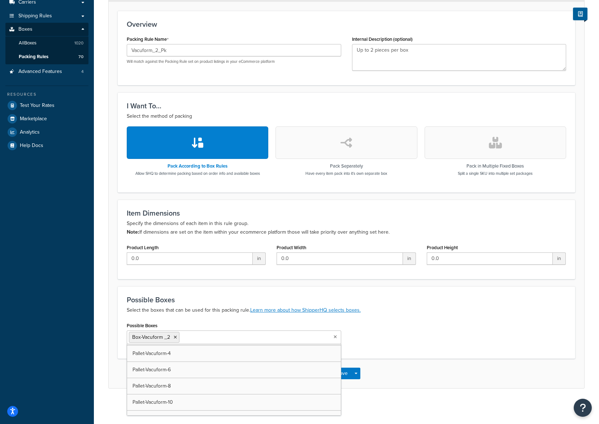
scroll to position [4010, 0]
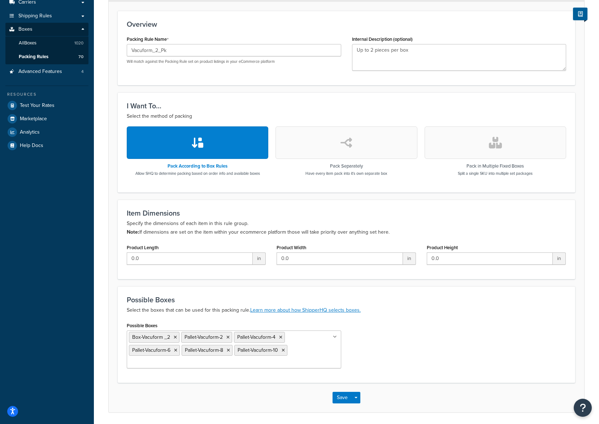
click at [422, 351] on div "Possible Boxes Box-Vacuform _2 Pallet-Vacuform-2 Pallet-Vacuform-4 Pallet-Vacuf…" at bounding box center [346, 346] width 450 height 53
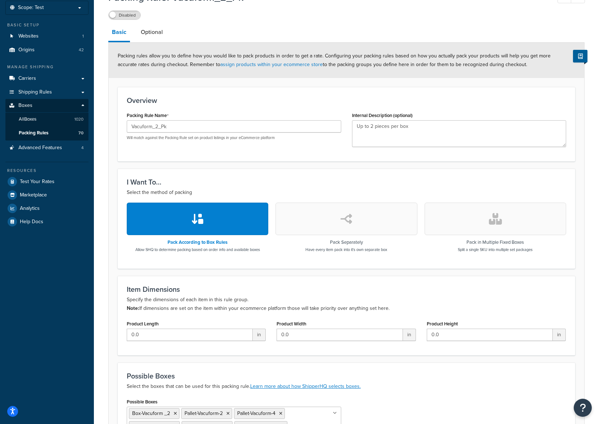
scroll to position [0, 0]
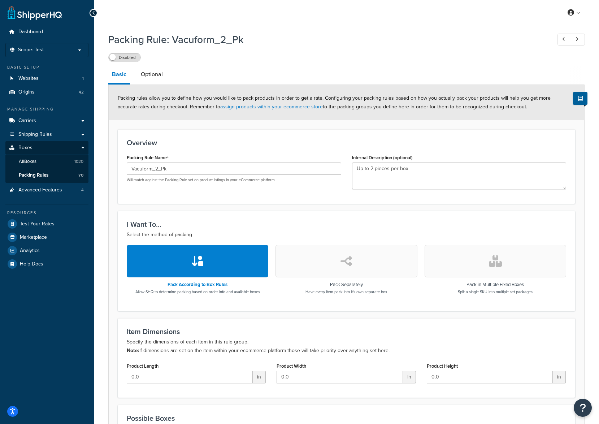
click at [132, 62] on label "Disabled" at bounding box center [125, 57] width 32 height 9
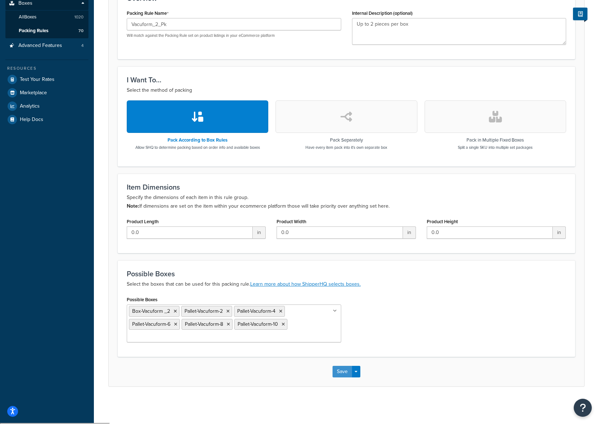
click at [341, 371] on button "Save" at bounding box center [343, 372] width 20 height 12
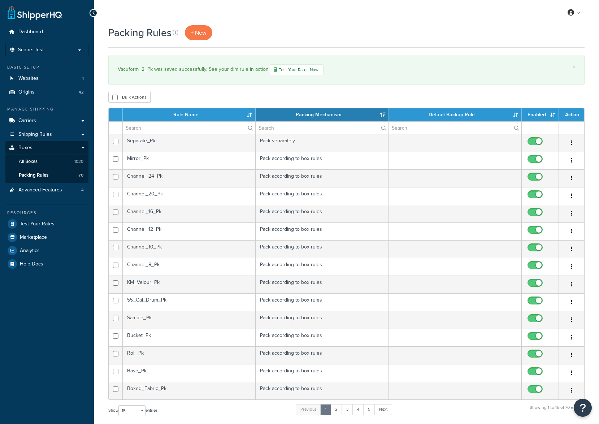
select select "15"
click at [347, 409] on link "3" at bounding box center [348, 409] width 12 height 11
click at [154, 302] on td "Erail_1-8_Pk" at bounding box center [189, 302] width 133 height 18
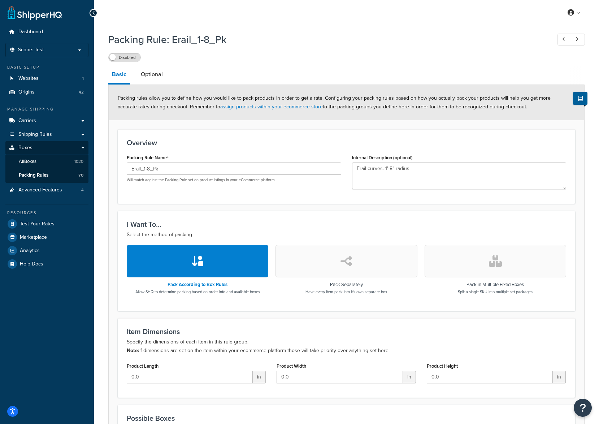
scroll to position [118, 0]
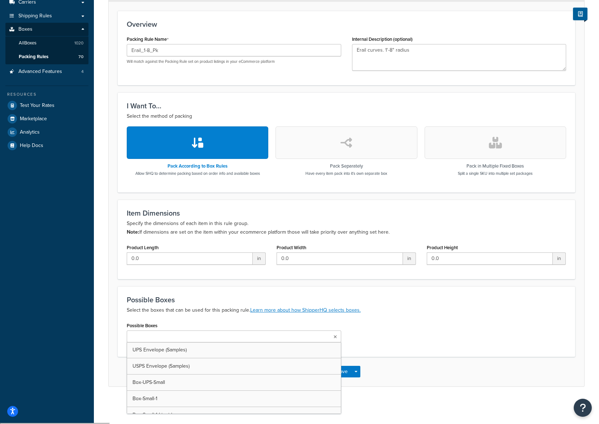
click at [154, 335] on input "Possible Boxes" at bounding box center [161, 337] width 64 height 8
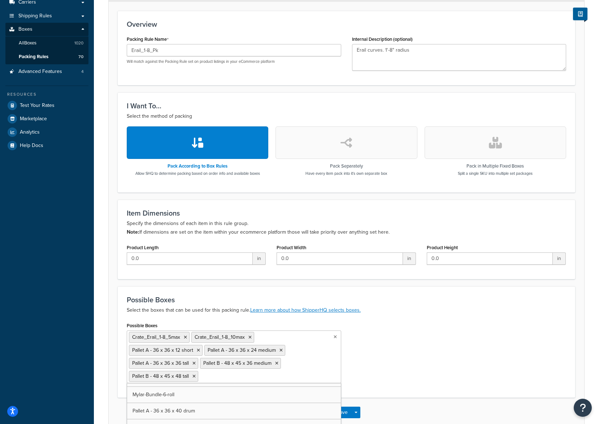
scroll to position [3524, 0]
click at [405, 367] on div "Possible Boxes Crate_Erail_1-8_5max Crate_Erail_1-8_10max Pallet A - 36 x 36 x …" at bounding box center [346, 359] width 450 height 79
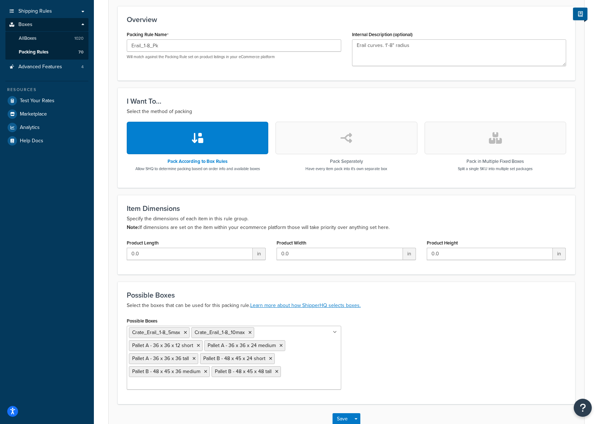
scroll to position [171, 0]
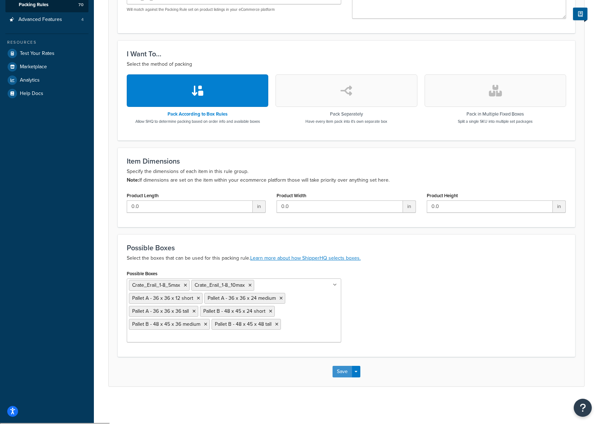
click at [342, 373] on button "Save" at bounding box center [343, 372] width 20 height 12
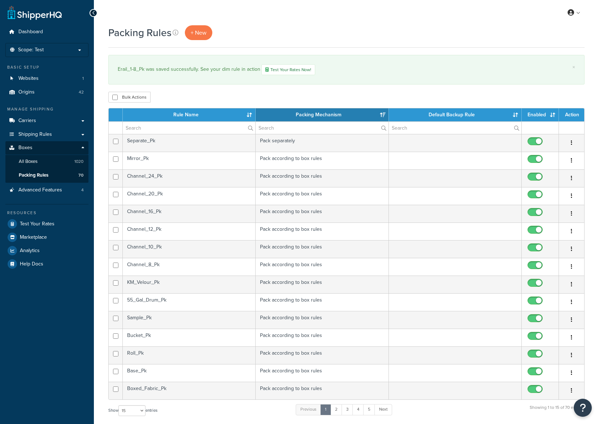
select select "15"
click at [345, 408] on link "3" at bounding box center [348, 409] width 12 height 11
click at [533, 302] on input "checkbox" at bounding box center [536, 302] width 20 height 9
checkbox input "true"
click at [151, 319] on td "Erail_2-5_Pk" at bounding box center [189, 320] width 133 height 18
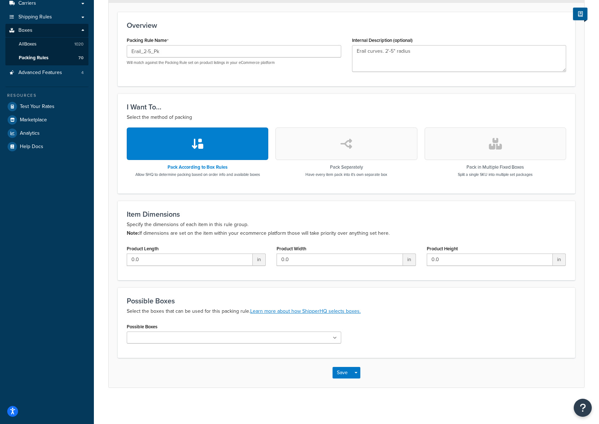
scroll to position [118, 0]
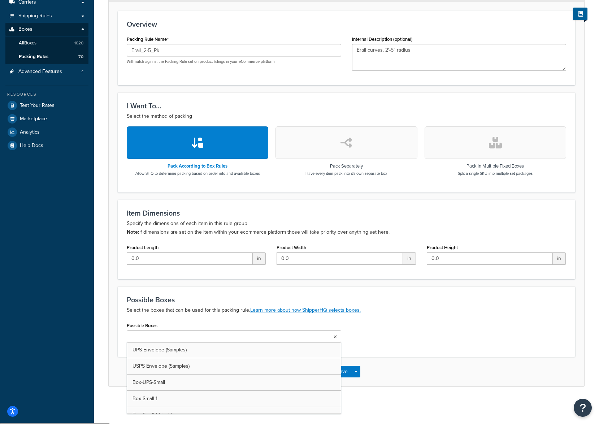
click at [167, 340] on input "Possible Boxes" at bounding box center [161, 337] width 64 height 8
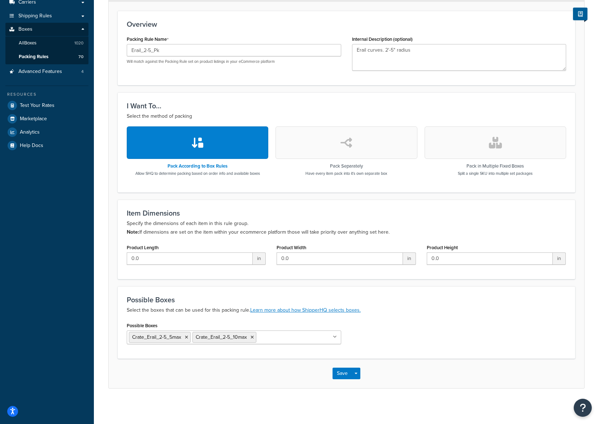
click at [398, 322] on div "Possible Boxes Crate_Erail_2-5_5max Crate_Erail_2-5_10max UPS Envelope (Samples…" at bounding box center [346, 334] width 450 height 29
click at [291, 343] on ul "Crate_Erail_2-5_5max Crate_Erail_2-5_10max" at bounding box center [234, 338] width 215 height 14
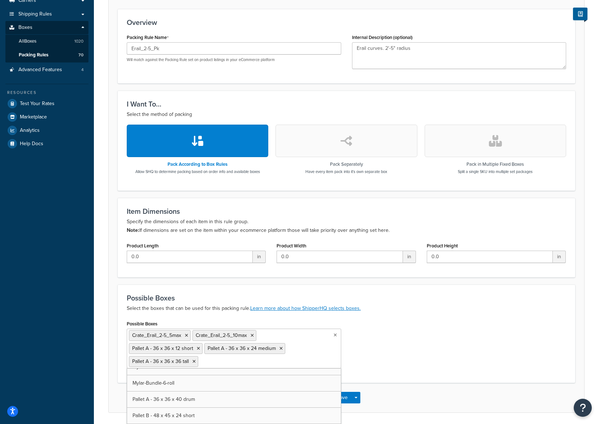
scroll to position [3540, 0]
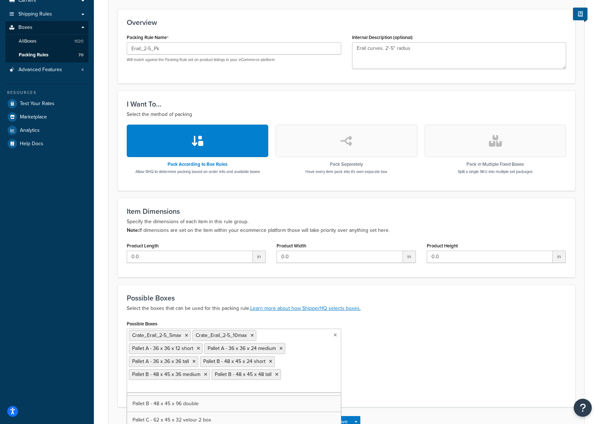
click at [383, 355] on div "Possible Boxes Crate_Erail_2-5_5max Crate_Erail_2-5_10max Pallet A - 36 x 36 x …" at bounding box center [346, 358] width 450 height 79
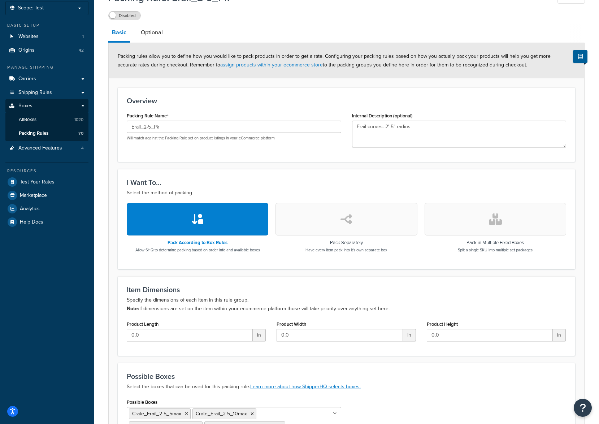
scroll to position [0, 0]
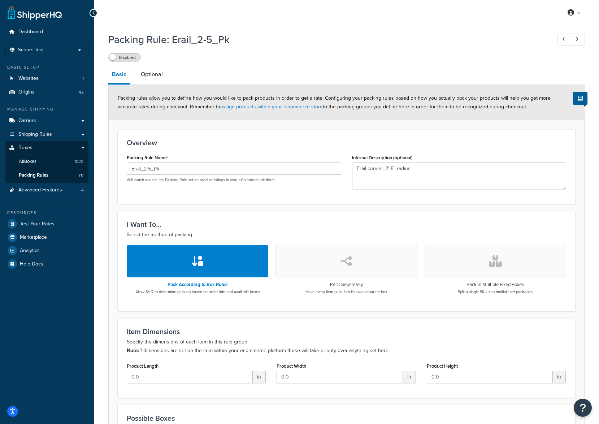
click at [133, 59] on label "Disabled" at bounding box center [125, 57] width 32 height 9
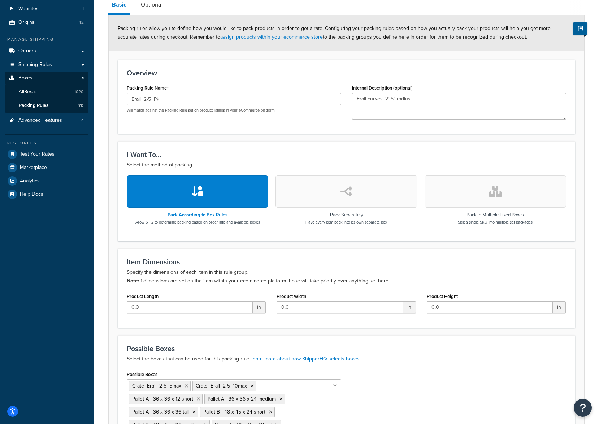
scroll to position [144, 0]
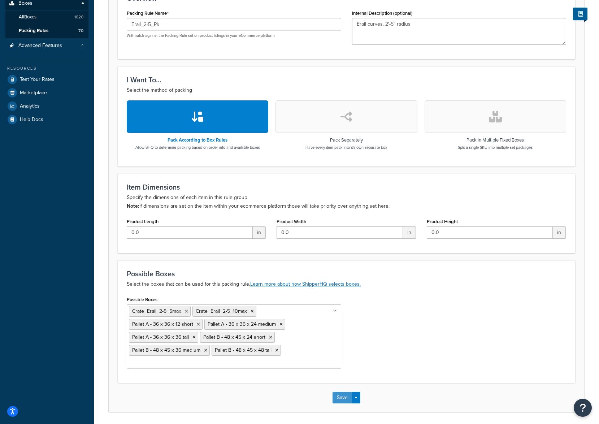
click at [344, 394] on button "Save" at bounding box center [343, 398] width 20 height 12
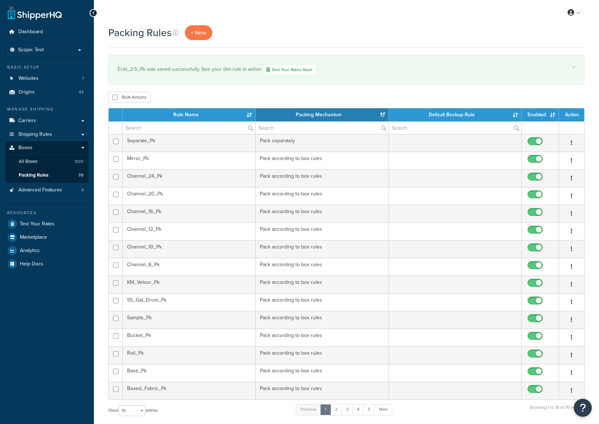
select select "15"
click at [346, 411] on link "3" at bounding box center [348, 409] width 12 height 11
click at [159, 341] on td "Erail_3-3_Pk" at bounding box center [189, 338] width 133 height 18
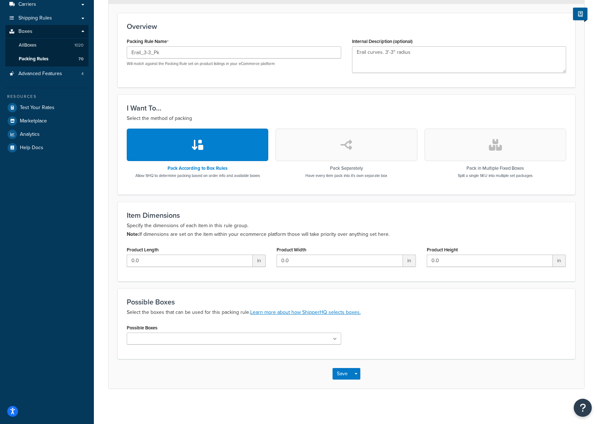
scroll to position [118, 0]
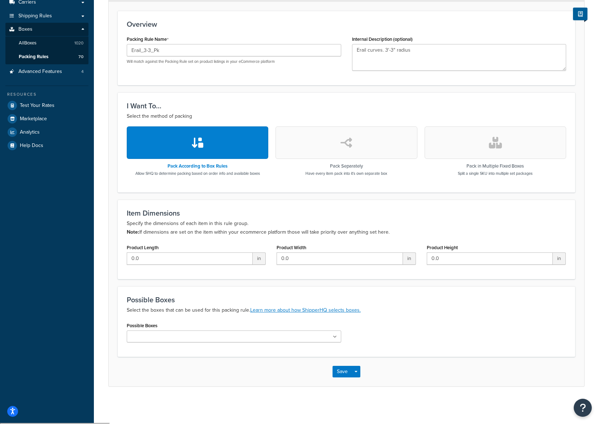
click at [229, 338] on ul at bounding box center [234, 337] width 215 height 12
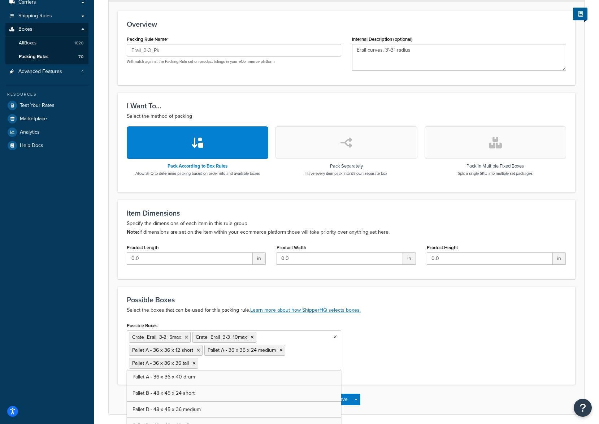
scroll to position [3540, 0]
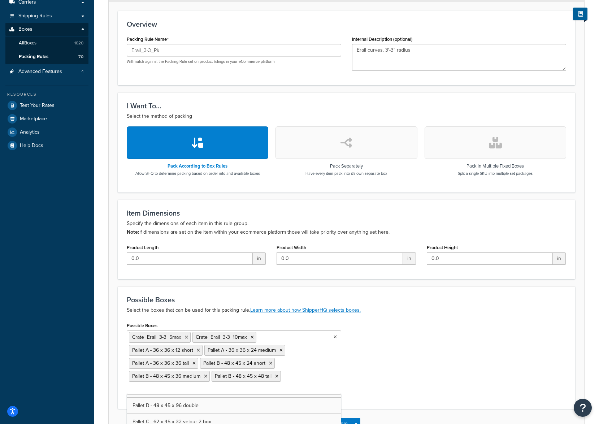
click at [411, 361] on div "Possible Boxes Crate_Erail_3-3_5max Crate_Erail_3-3_10max Pallet A - 36 x 36 x …" at bounding box center [346, 359] width 450 height 79
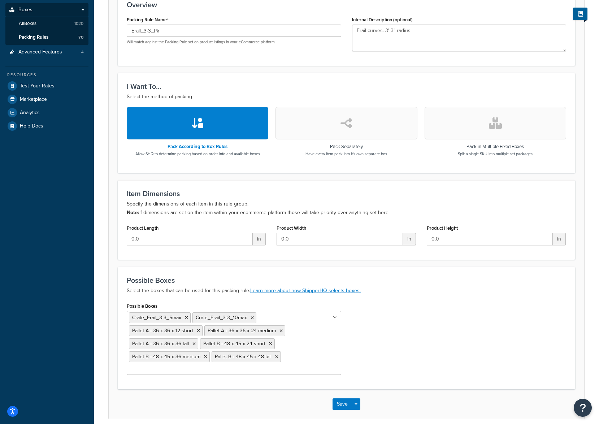
scroll to position [155, 0]
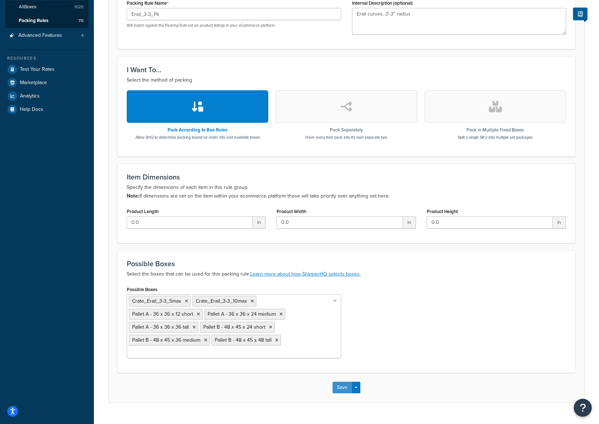
click at [344, 389] on button "Save" at bounding box center [343, 388] width 20 height 12
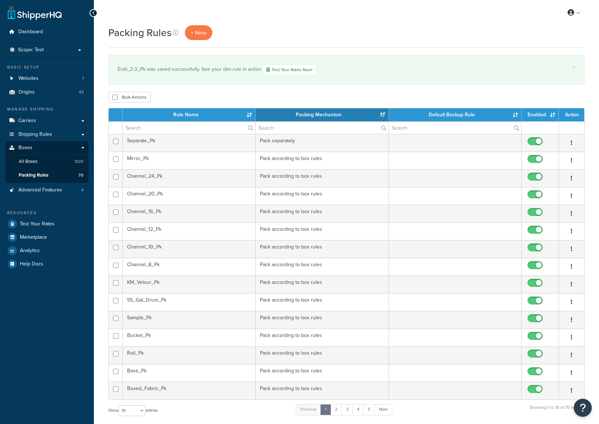
select select "15"
click at [348, 409] on link "3" at bounding box center [348, 409] width 12 height 11
click at [536, 339] on input "checkbox" at bounding box center [536, 337] width 20 height 9
checkbox input "true"
click at [336, 408] on link "2" at bounding box center [335, 409] width 12 height 11
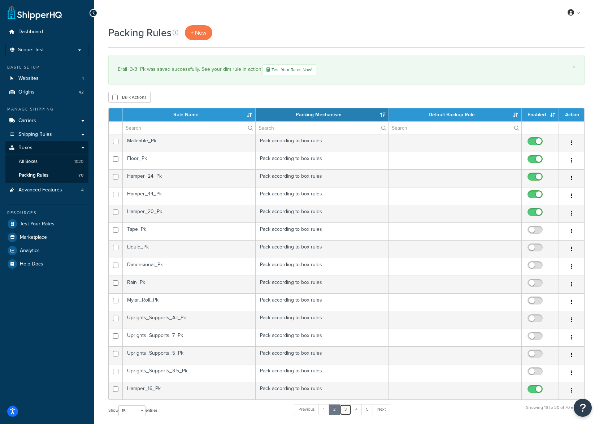
click at [346, 410] on link "3" at bounding box center [346, 409] width 12 height 11
click at [211, 285] on td "Wall_Pk" at bounding box center [189, 285] width 133 height 18
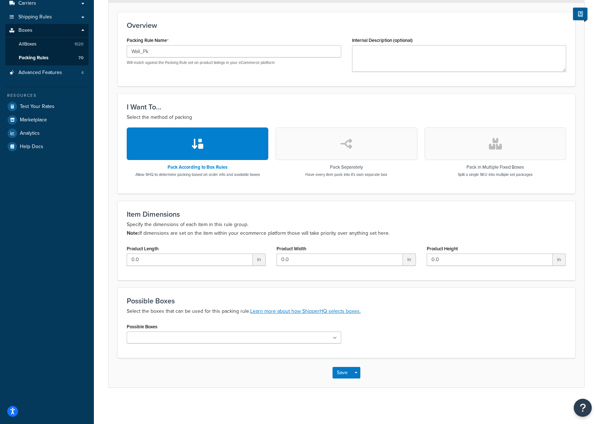
scroll to position [118, 0]
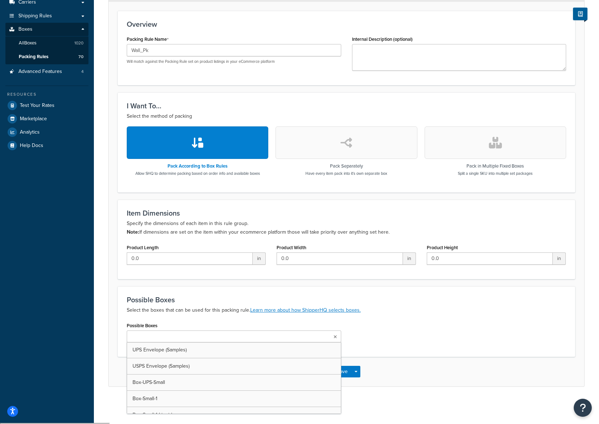
click at [197, 334] on ul at bounding box center [234, 337] width 215 height 12
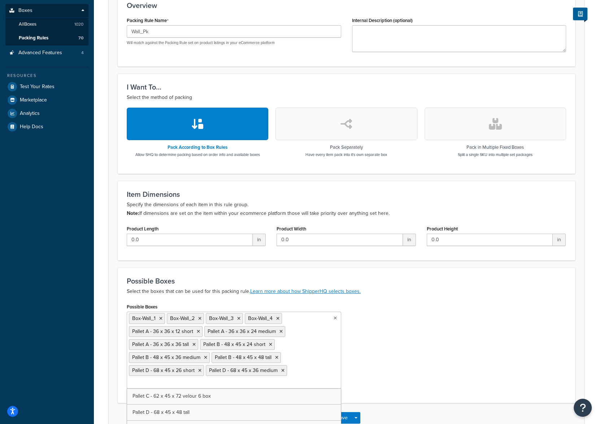
scroll to position [155, 0]
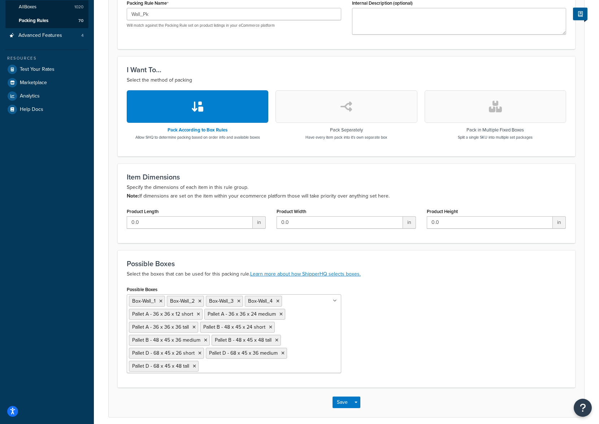
click at [424, 339] on div "Possible Boxes Box-Wall_1 Box-Wall_2 Box-Wall_3 Box-Wall_4 Pallet A - 36 x 36 x…" at bounding box center [346, 331] width 450 height 94
click at [348, 402] on button "Save" at bounding box center [343, 403] width 20 height 12
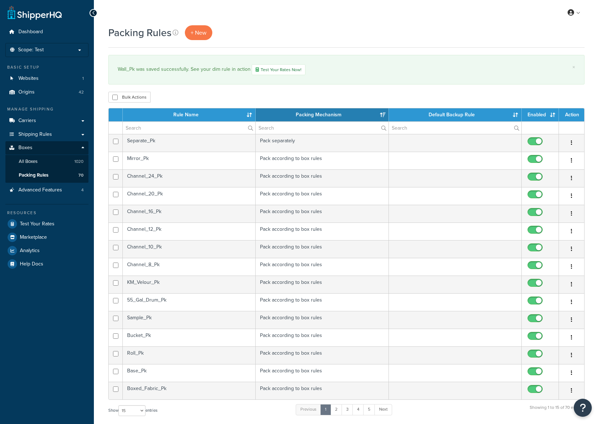
select select "15"
click at [345, 409] on link "3" at bounding box center [348, 409] width 12 height 11
click at [535, 286] on input "checkbox" at bounding box center [536, 284] width 20 height 9
checkbox input "true"
click at [215, 265] on td "Stretch_Pk" at bounding box center [189, 267] width 133 height 18
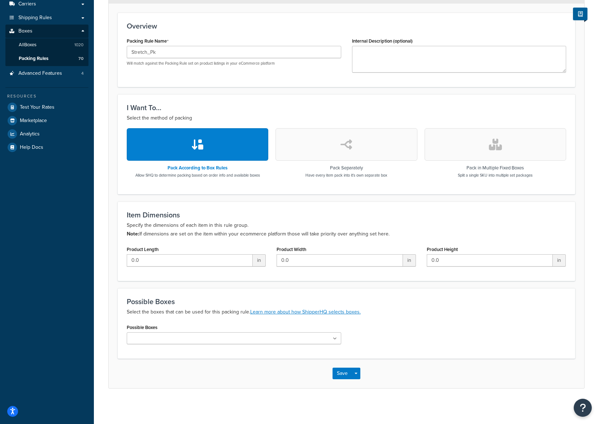
scroll to position [118, 0]
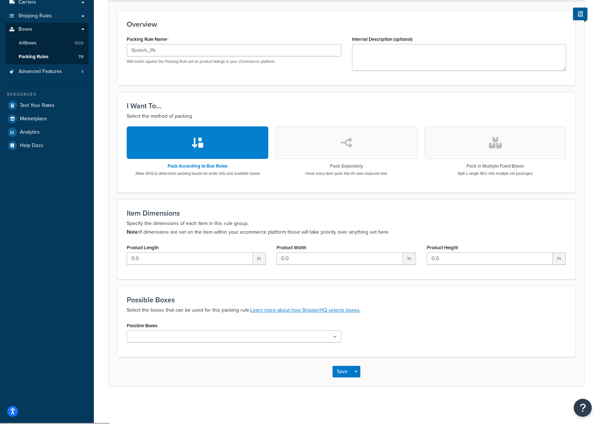
click at [176, 336] on input "Possible Boxes" at bounding box center [161, 337] width 64 height 8
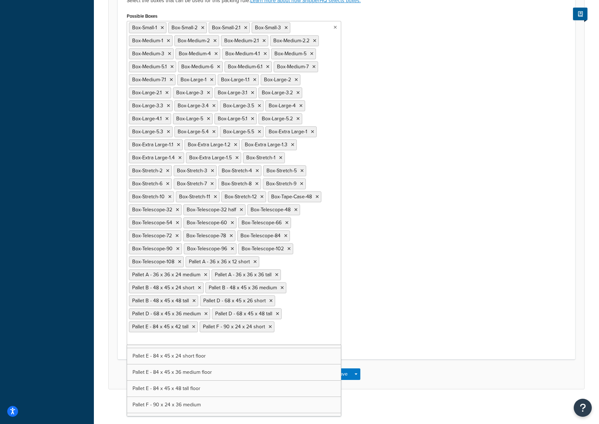
scroll to position [431, 0]
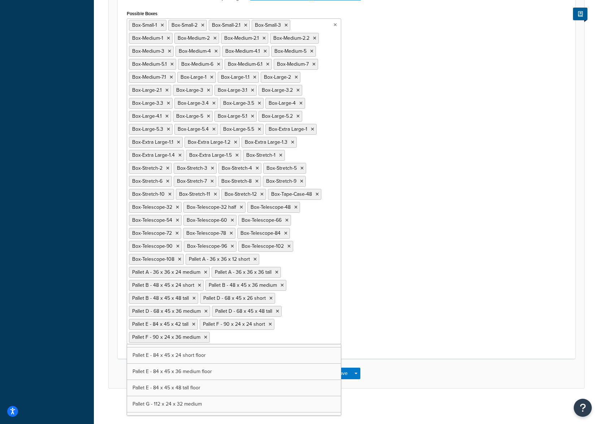
click at [382, 312] on div "Possible Boxes Box-Small-1 Box-Small-2 Box-Small-2.1 Box-Small-3 Box-Medium-1 B…" at bounding box center [346, 178] width 450 height 341
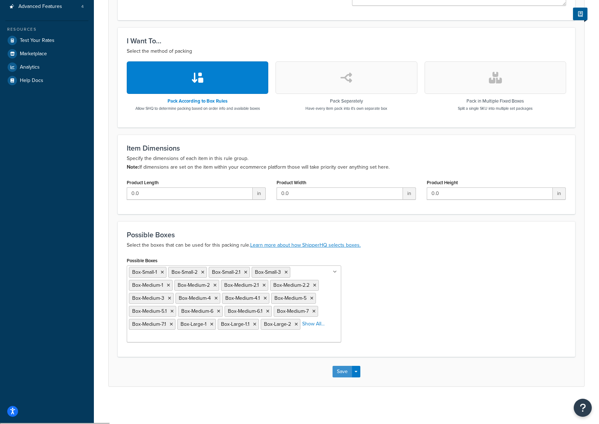
click at [342, 370] on button "Save" at bounding box center [343, 372] width 20 height 12
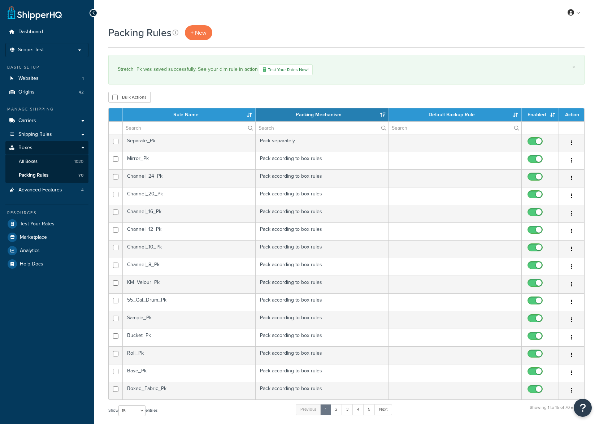
select select "15"
click at [349, 411] on link "3" at bounding box center [348, 409] width 12 height 11
click at [536, 268] on input "checkbox" at bounding box center [536, 267] width 20 height 9
checkbox input "true"
click at [338, 410] on link "2" at bounding box center [335, 409] width 12 height 11
